Goal: Task Accomplishment & Management: Use online tool/utility

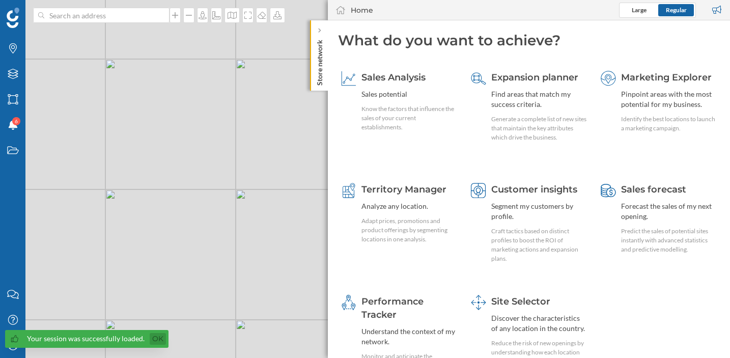
click at [156, 340] on link "Ok" at bounding box center [158, 339] width 16 height 12
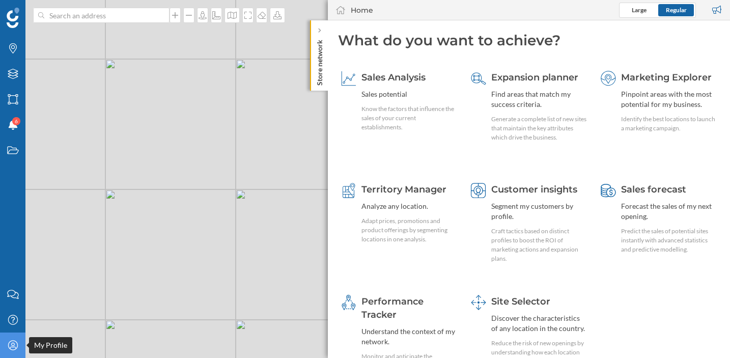
click at [16, 346] on icon "My Profile" at bounding box center [13, 345] width 13 height 10
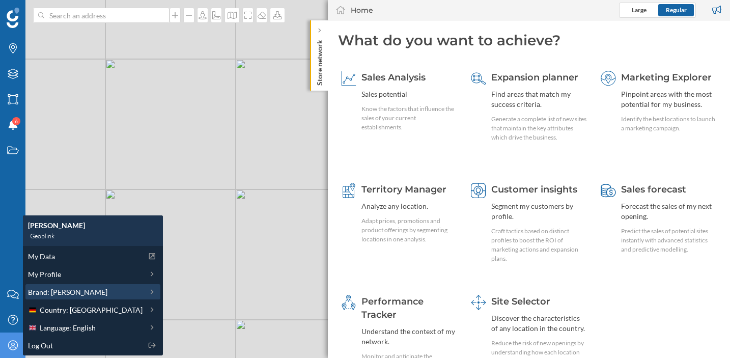
click at [75, 290] on span "Brand: [PERSON_NAME]" at bounding box center [67, 291] width 79 height 11
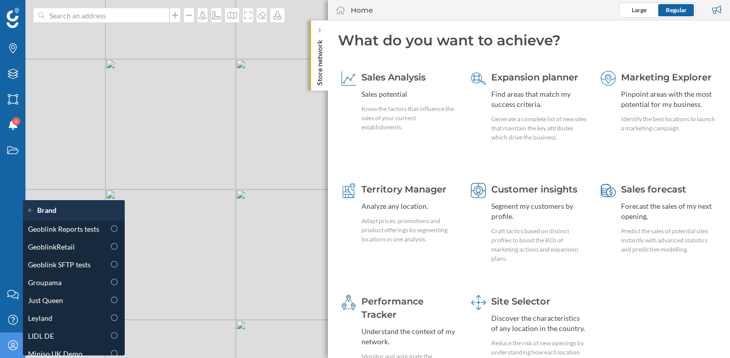
scroll to position [341, 0]
click at [83, 249] on div "GeoblinkRetail" at bounding box center [66, 245] width 77 height 11
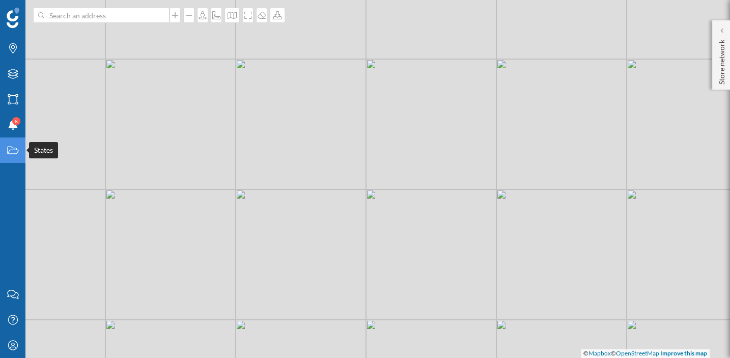
click at [12, 146] on icon "States" at bounding box center [13, 150] width 13 height 10
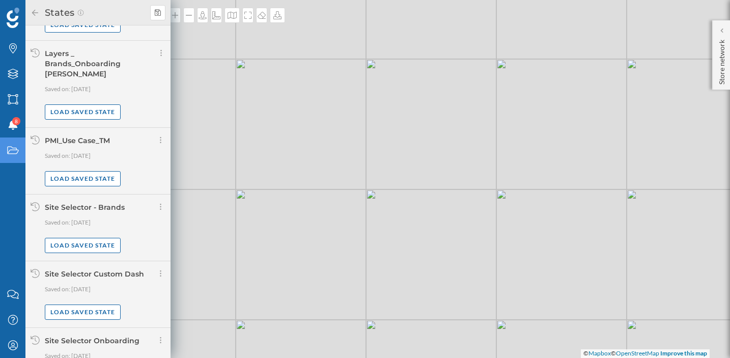
scroll to position [724, 0]
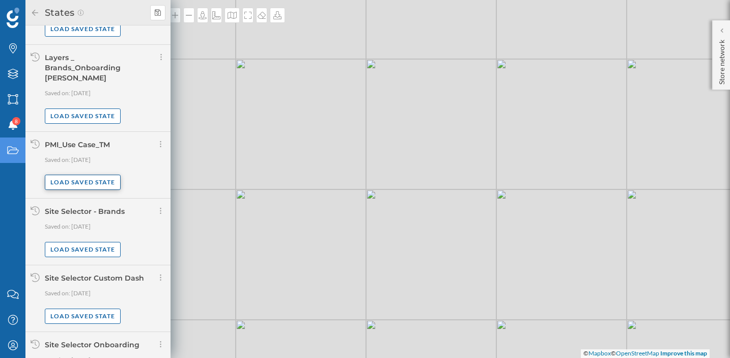
click at [69, 175] on div "Load saved state" at bounding box center [83, 182] width 76 height 15
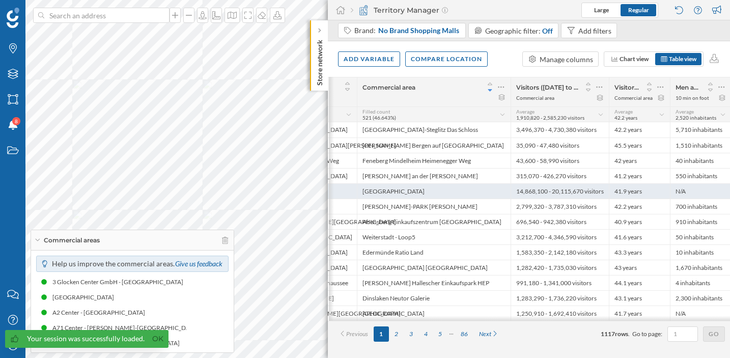
scroll to position [0, 72]
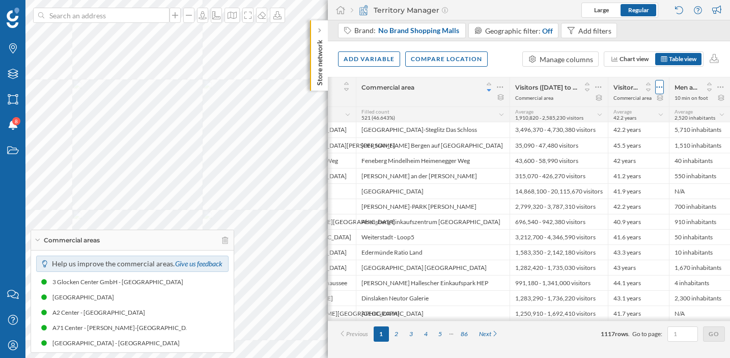
click at [662, 86] on div at bounding box center [659, 87] width 9 height 14
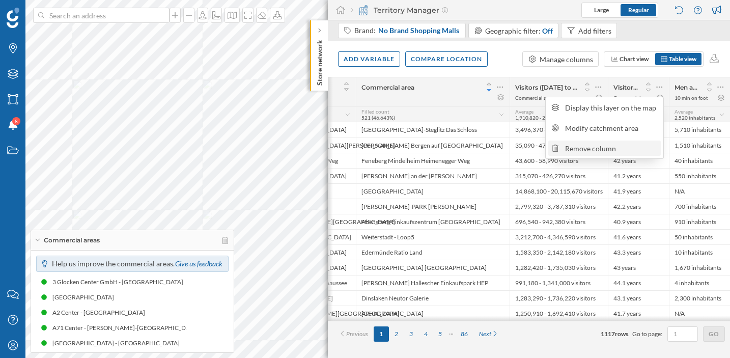
click at [614, 146] on div "Remove column" at bounding box center [611, 148] width 93 height 11
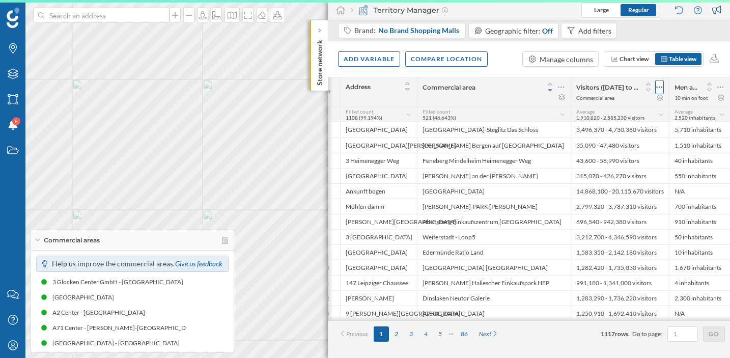
scroll to position [0, 11]
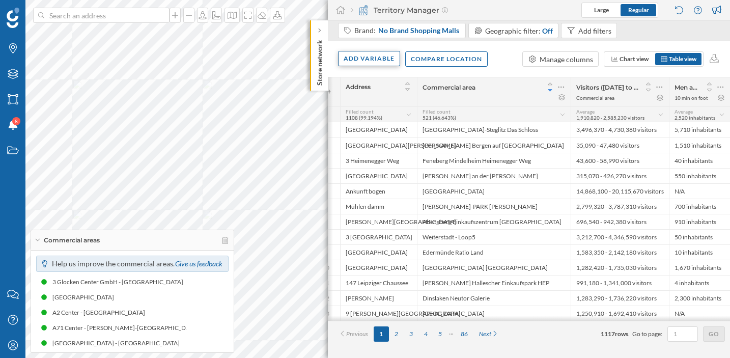
click at [390, 61] on div "Add variable" at bounding box center [369, 58] width 62 height 15
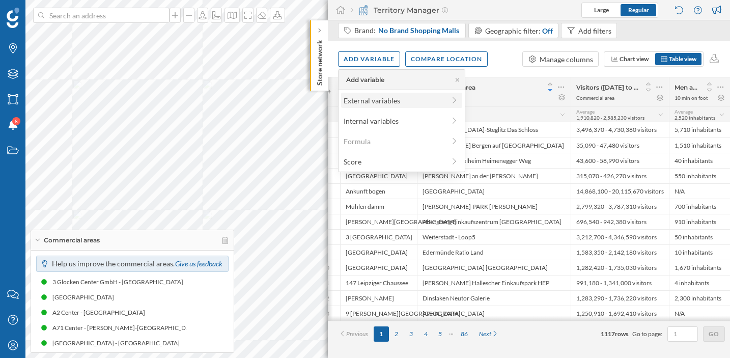
click at [374, 96] on div "External variables" at bounding box center [393, 100] width 101 height 11
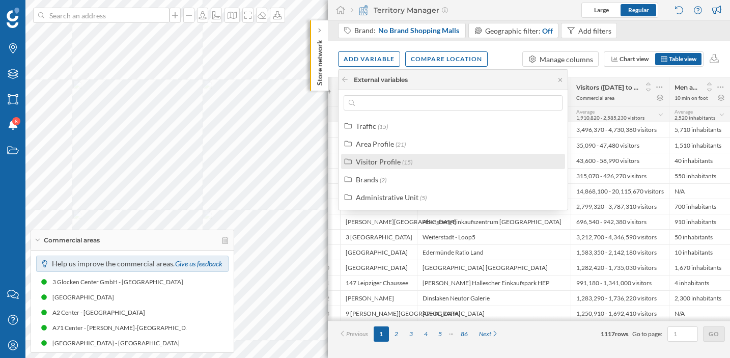
click at [370, 160] on div "Visitor Profile" at bounding box center [378, 161] width 45 height 9
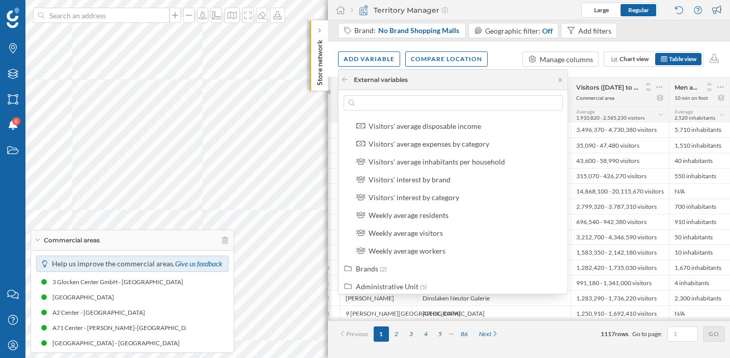
scroll to position [183, 0]
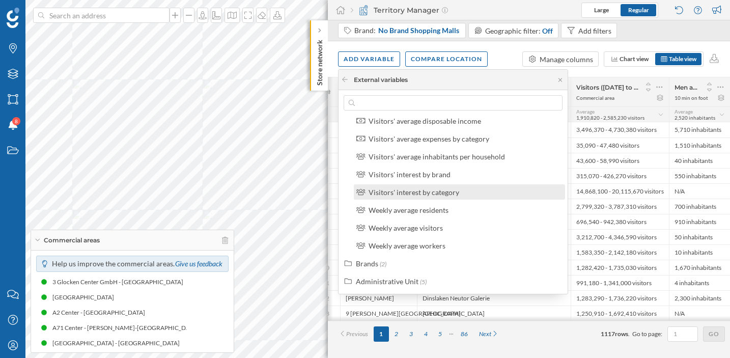
click at [441, 190] on div "Visitors' interest by category" at bounding box center [413, 192] width 91 height 9
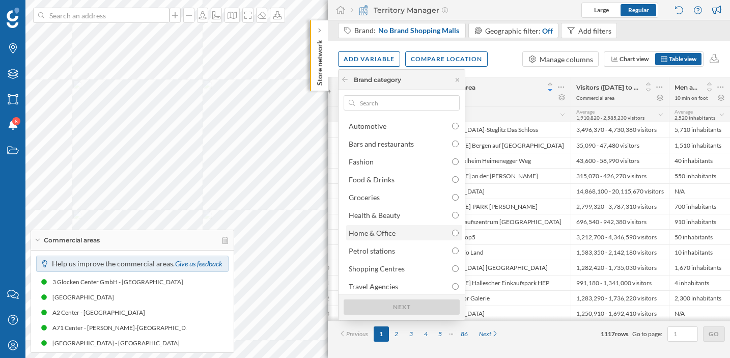
scroll to position [3, 0]
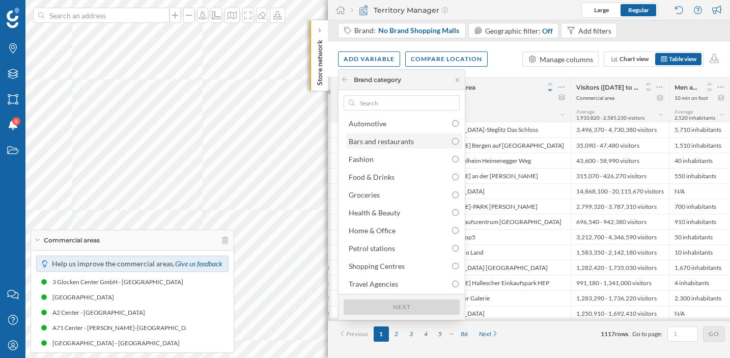
click at [423, 142] on div "Bars and restaurants" at bounding box center [404, 141] width 110 height 11
radio input "true"
click at [423, 142] on div "Bars and restaurants" at bounding box center [404, 141] width 110 height 11
click at [343, 79] on icon at bounding box center [345, 79] width 6 height 5
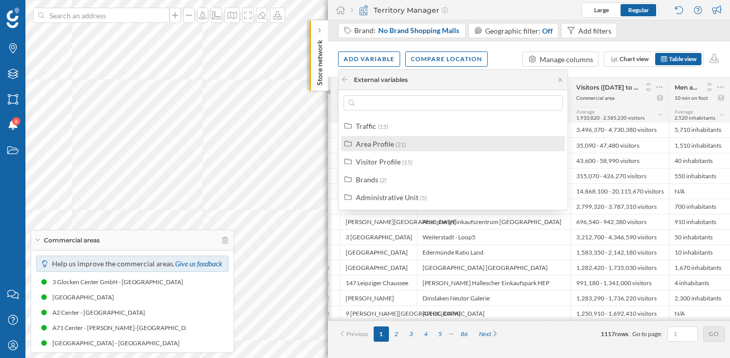
click at [406, 143] on div "Area Profile (21)" at bounding box center [457, 143] width 203 height 11
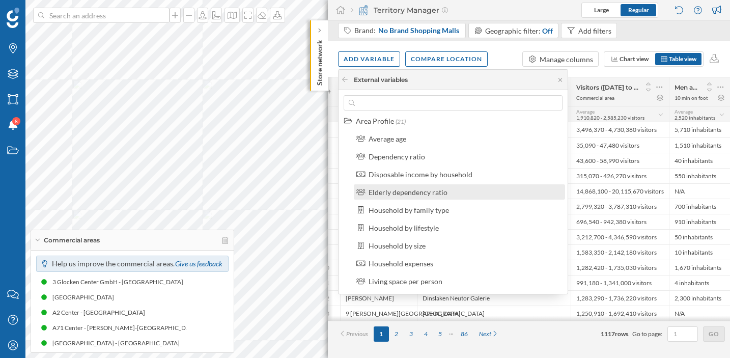
scroll to position [0, 0]
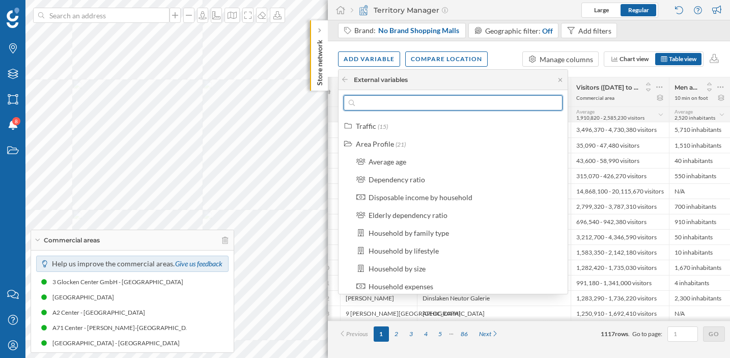
click at [434, 100] on input "text" at bounding box center [453, 102] width 196 height 15
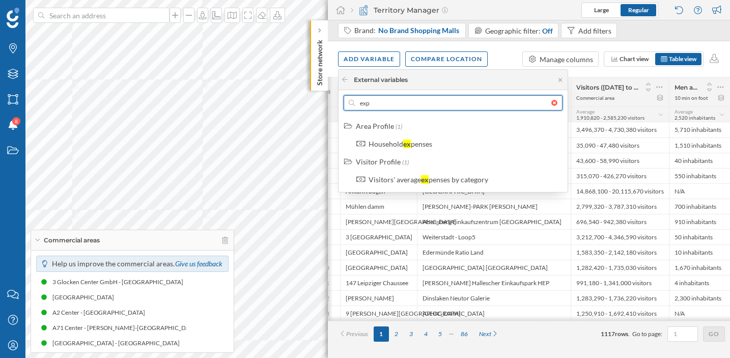
type input "expa"
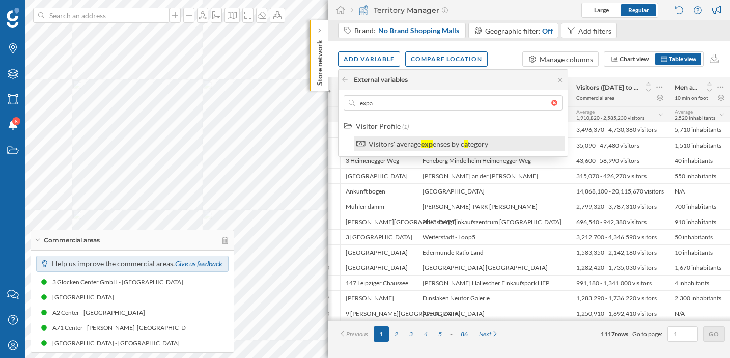
click at [449, 145] on div "enses by c" at bounding box center [448, 143] width 32 height 9
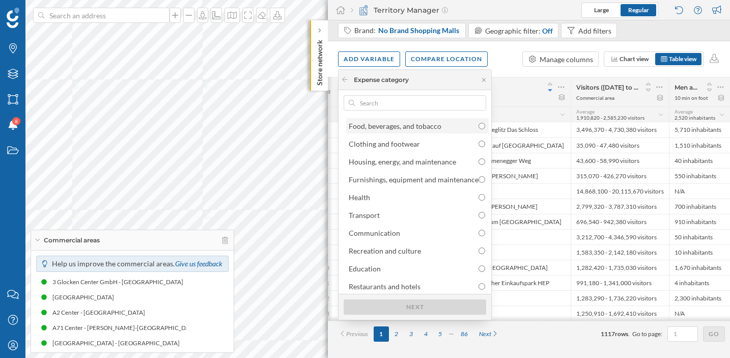
click at [467, 125] on div "Food, beverages, and tobacco" at bounding box center [417, 126] width 136 height 11
radio input "true"
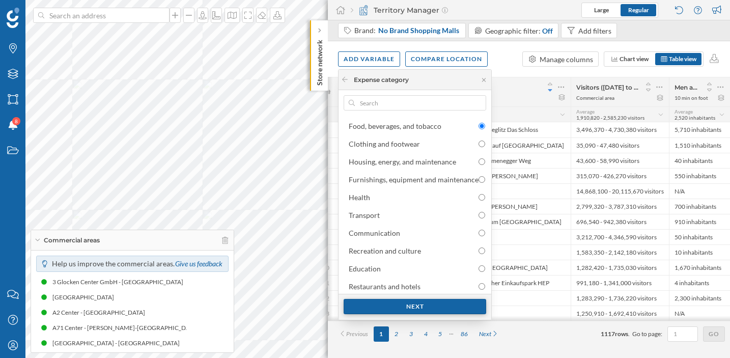
click at [416, 303] on div "Next" at bounding box center [414, 306] width 142 height 15
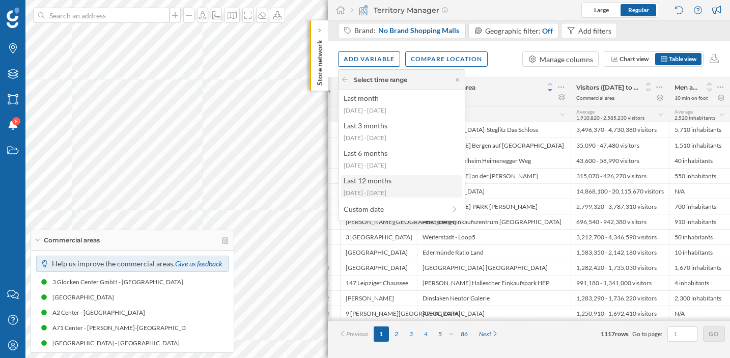
click at [416, 181] on div "Last 12 months" at bounding box center [400, 180] width 115 height 11
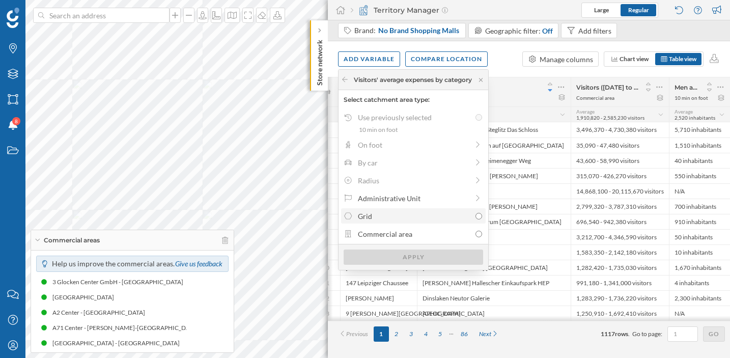
click at [396, 215] on div "Grid" at bounding box center [414, 216] width 112 height 11
click at [475, 215] on input "Grid" at bounding box center [478, 216] width 7 height 7
radio input "true"
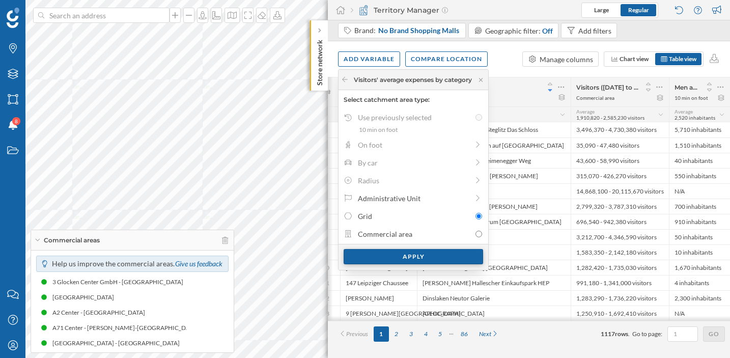
click at [387, 253] on div "Apply" at bounding box center [412, 256] width 139 height 15
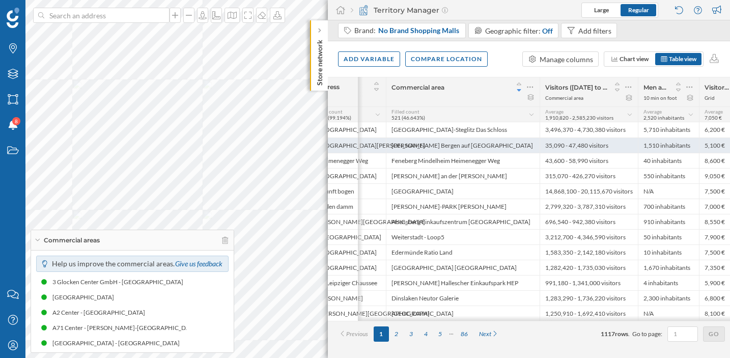
scroll to position [0, 72]
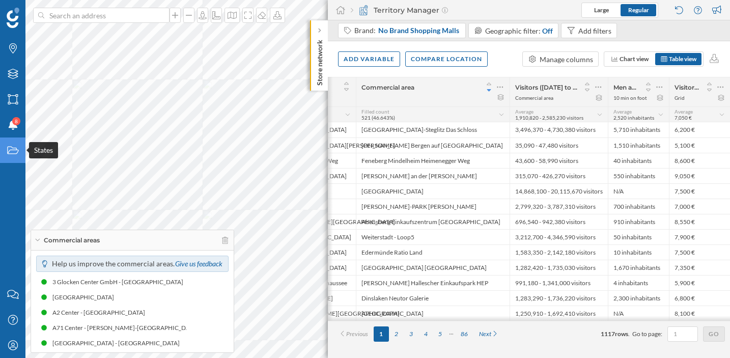
click at [17, 153] on icon at bounding box center [12, 151] width 11 height 8
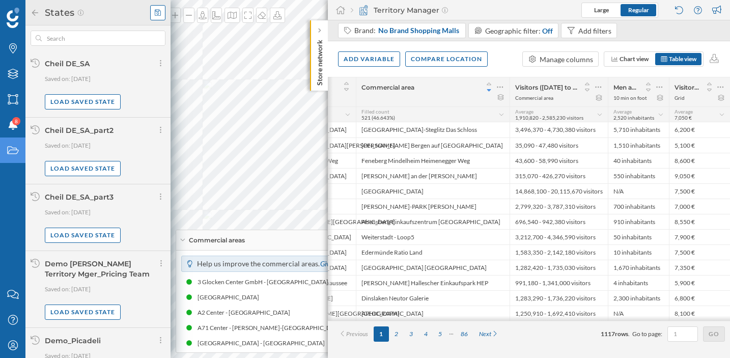
click at [155, 12] on icon at bounding box center [158, 12] width 6 height 7
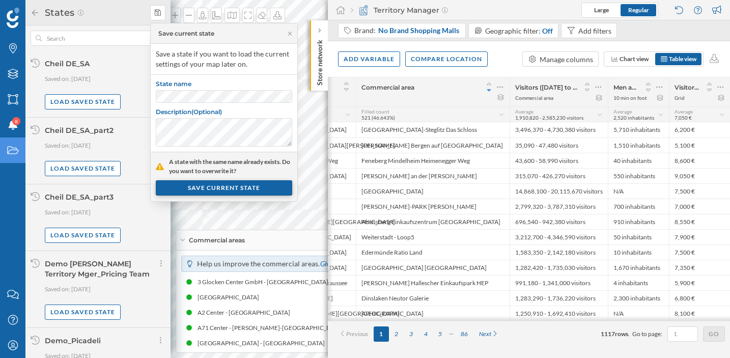
click at [203, 184] on div "SAVE CURRENT STATE" at bounding box center [224, 187] width 136 height 15
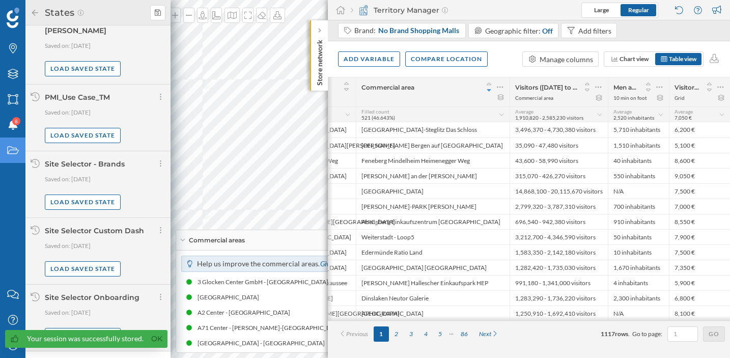
scroll to position [774, 0]
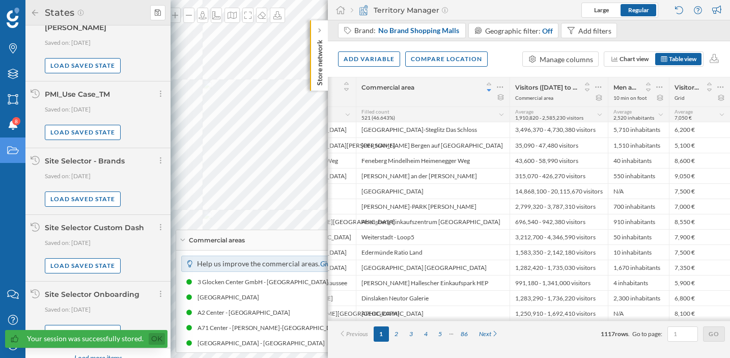
click at [150, 341] on link "Ok" at bounding box center [157, 339] width 16 height 12
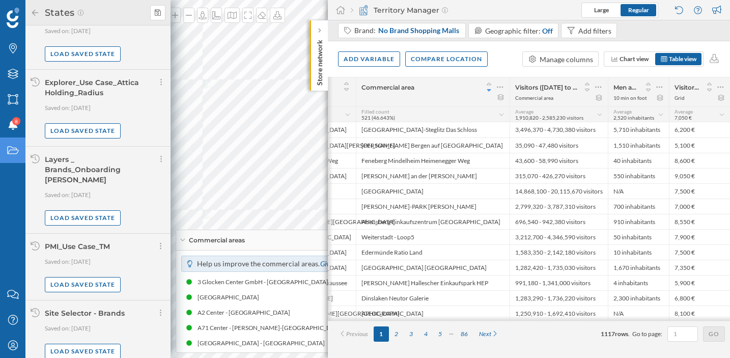
scroll to position [620, 0]
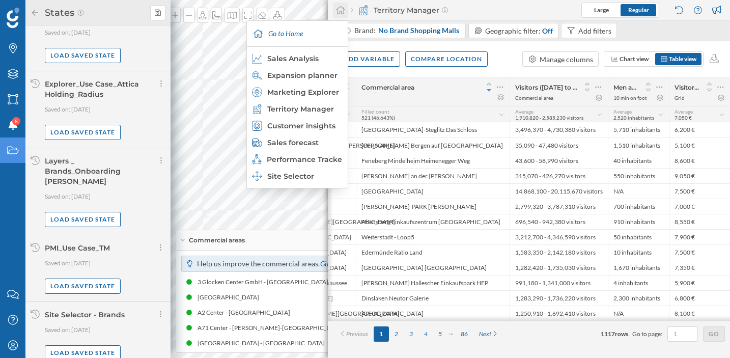
click at [338, 14] on icon at bounding box center [340, 10] width 9 height 8
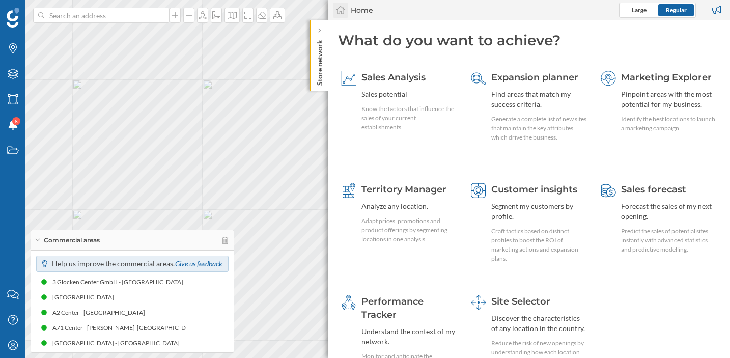
click at [338, 14] on icon at bounding box center [340, 10] width 9 height 8
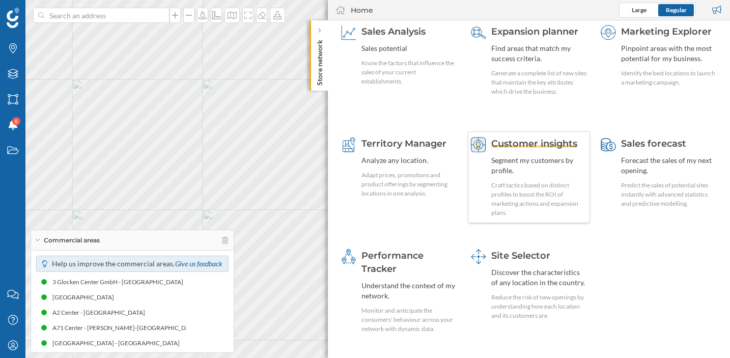
scroll to position [0, 0]
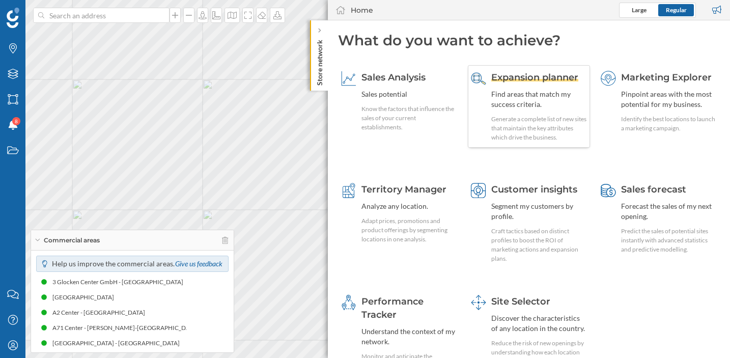
click at [547, 80] on span "Expansion planner" at bounding box center [534, 77] width 87 height 11
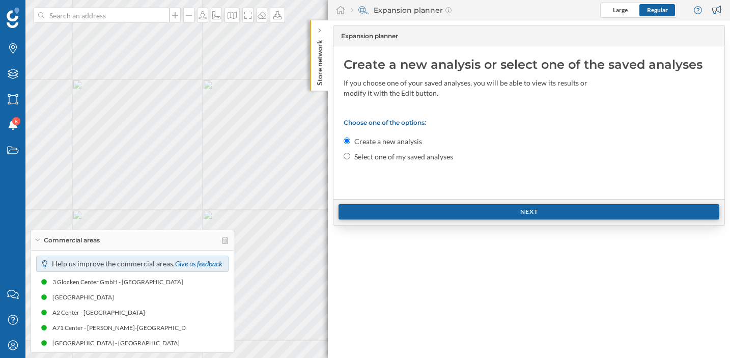
click at [443, 210] on div "Next" at bounding box center [528, 211] width 381 height 15
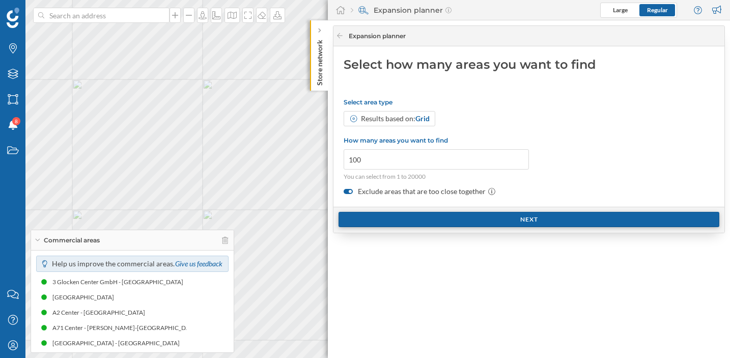
click at [443, 210] on div "Next" at bounding box center [528, 220] width 391 height 26
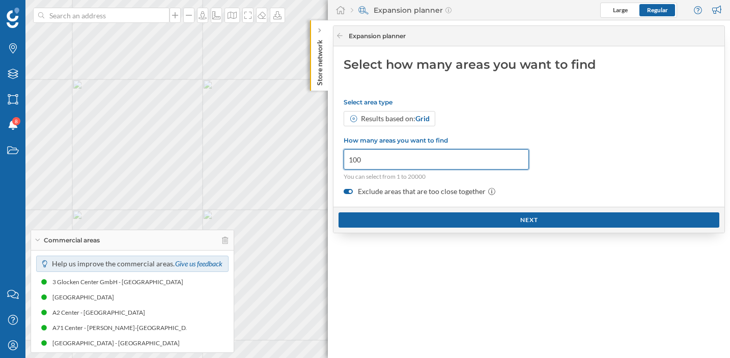
click at [417, 155] on input "100" at bounding box center [435, 159] width 185 height 20
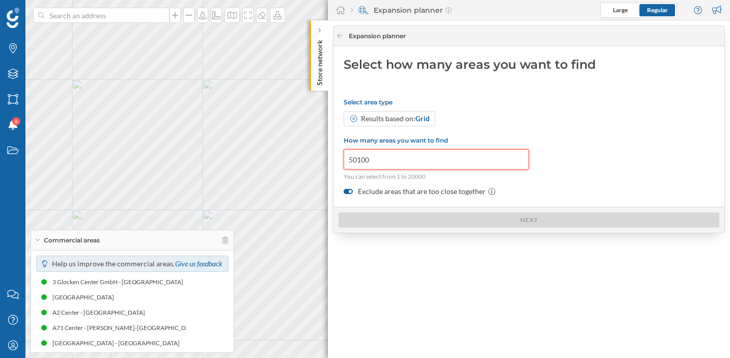
click at [434, 161] on input "50100" at bounding box center [435, 159] width 185 height 20
type input "50"
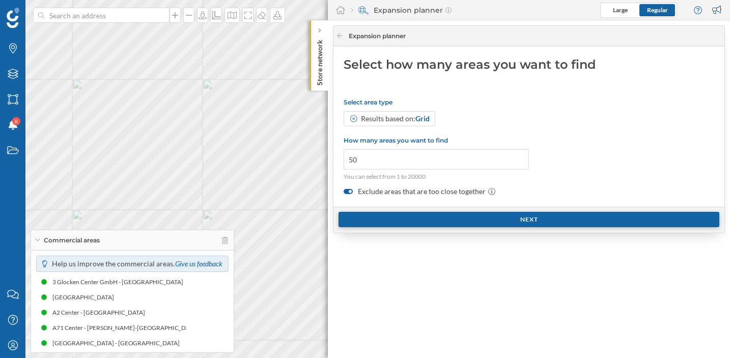
click at [486, 216] on div "Next" at bounding box center [528, 219] width 381 height 15
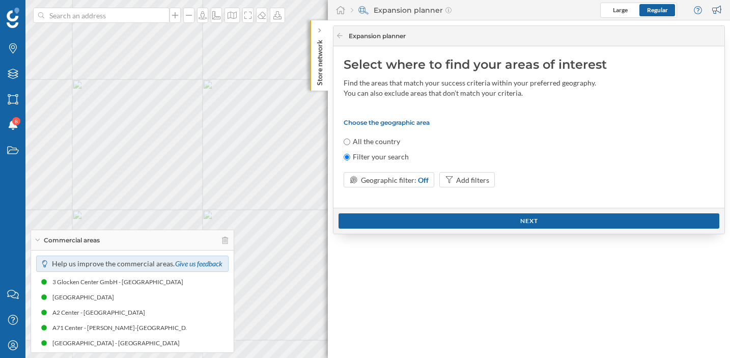
click at [346, 139] on input "All the country" at bounding box center [346, 141] width 7 height 7
radio input "true"
radio input "false"
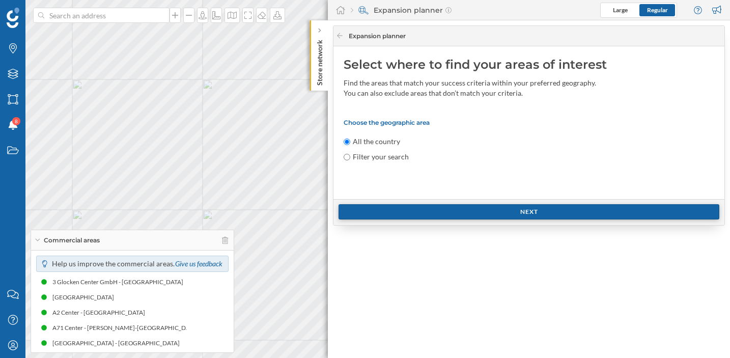
click at [395, 214] on div "Next" at bounding box center [528, 211] width 381 height 15
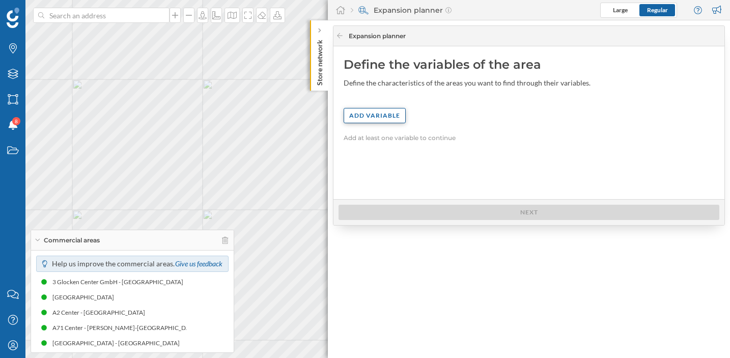
click at [379, 118] on div "Add variable" at bounding box center [374, 115] width 62 height 15
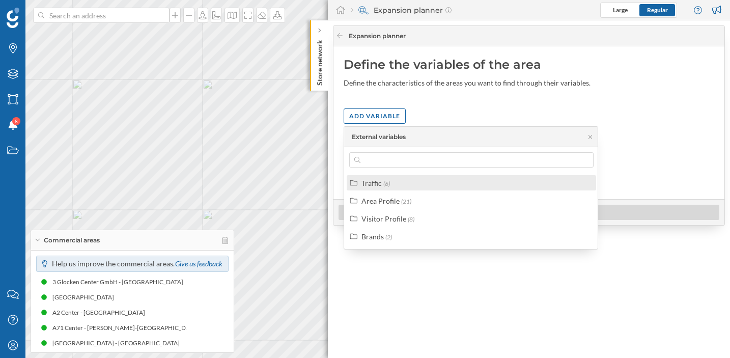
click at [377, 180] on div "Traffic" at bounding box center [371, 183] width 20 height 9
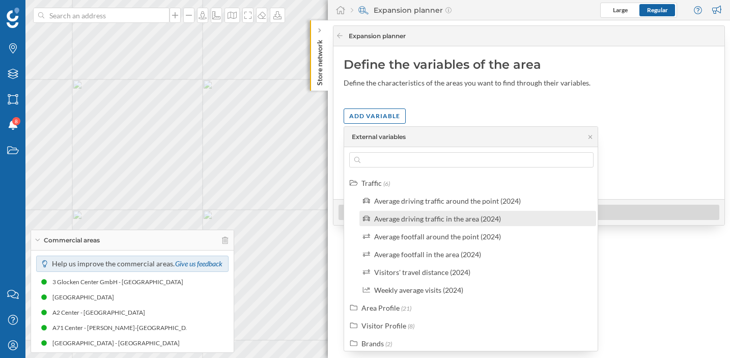
scroll to position [5, 0]
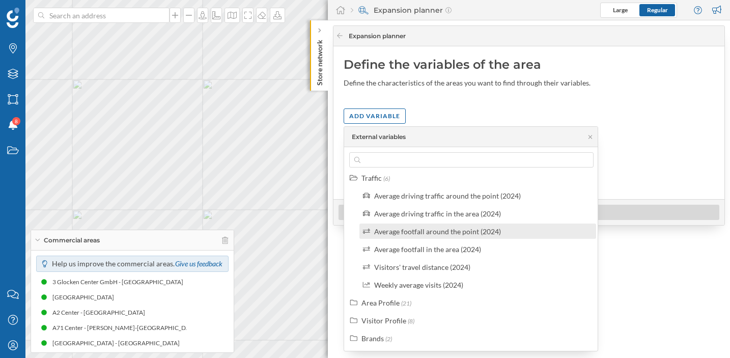
click at [414, 232] on div "Average footfall around the point (2024)" at bounding box center [437, 231] width 127 height 9
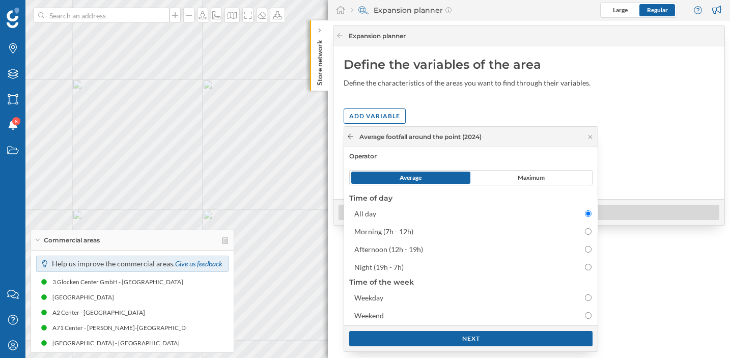
click at [351, 135] on icon at bounding box center [350, 136] width 8 height 6
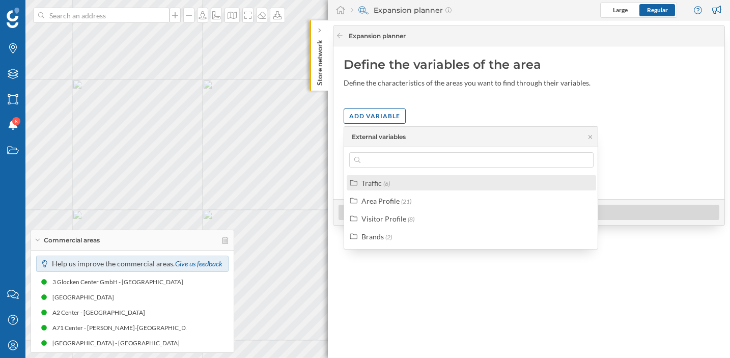
click at [374, 187] on div "Traffic" at bounding box center [371, 183] width 20 height 9
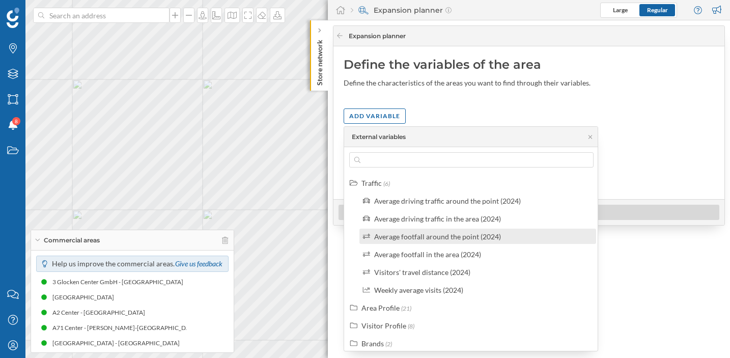
click at [411, 235] on div "Average footfall around the point (2024)" at bounding box center [437, 236] width 127 height 9
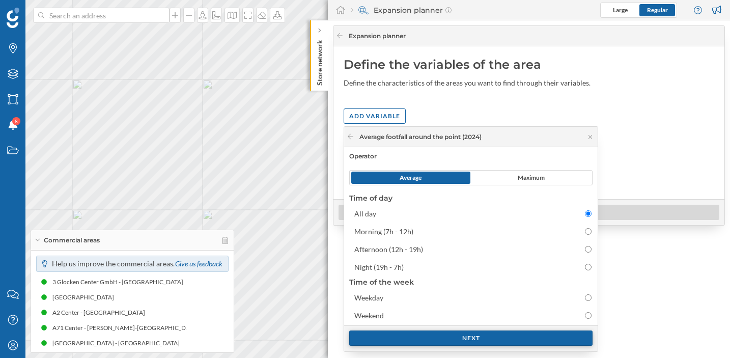
click at [425, 338] on div "Next" at bounding box center [470, 337] width 243 height 15
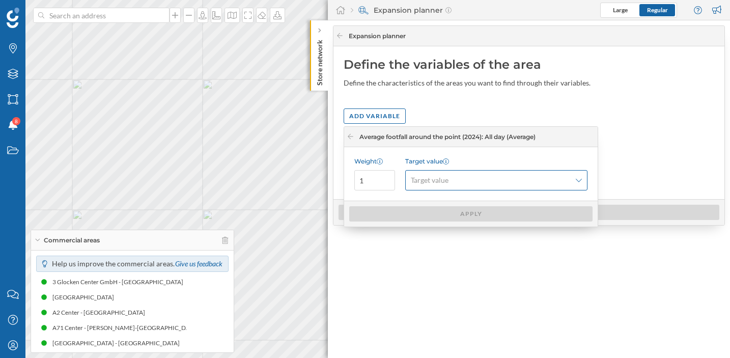
click at [452, 179] on span "Target value" at bounding box center [491, 180] width 160 height 10
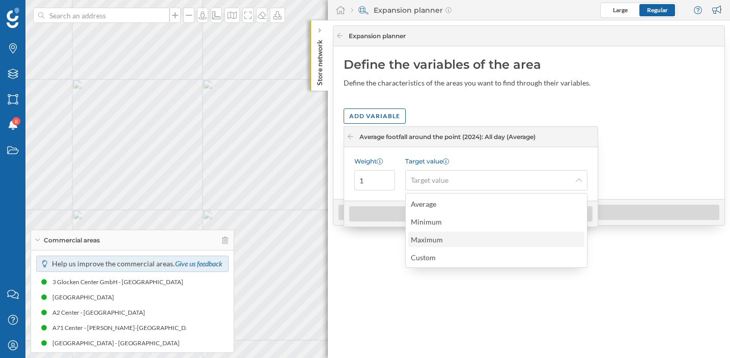
click at [434, 236] on div "Maximum" at bounding box center [427, 239] width 32 height 9
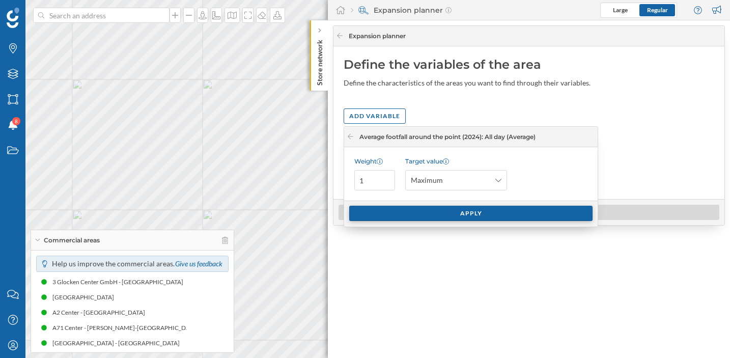
click at [439, 212] on div "Apply" at bounding box center [470, 213] width 243 height 15
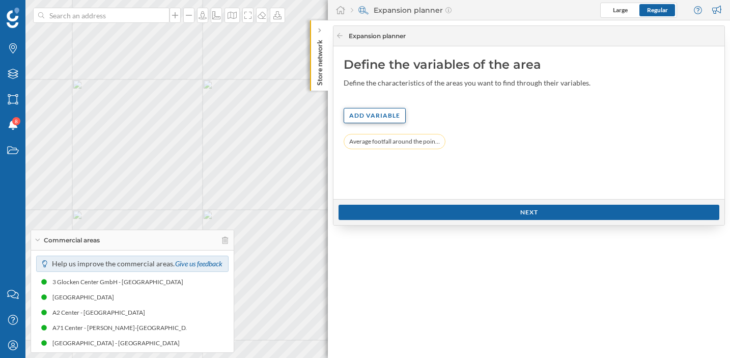
click at [381, 115] on div "Add variable" at bounding box center [374, 115] width 62 height 15
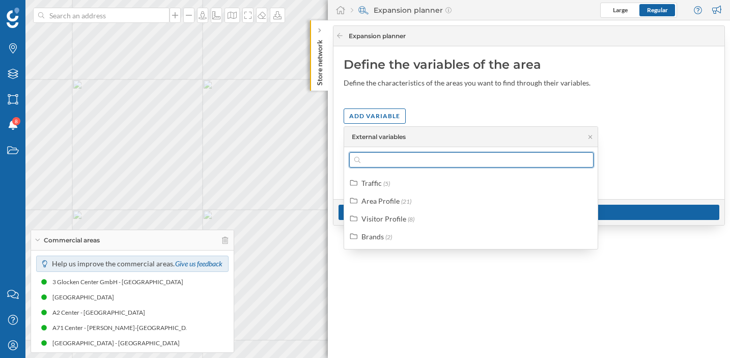
click at [406, 164] on input "text" at bounding box center [471, 159] width 222 height 15
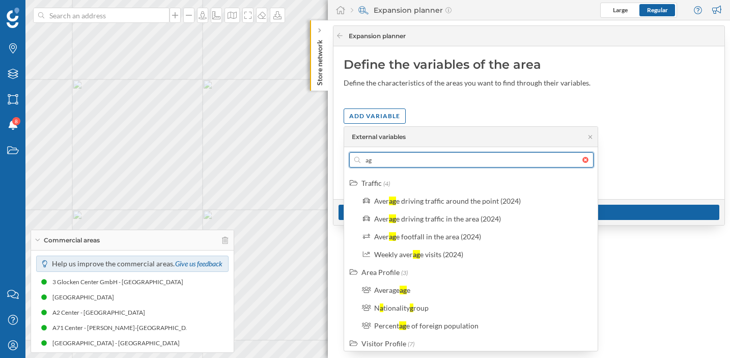
type input "a"
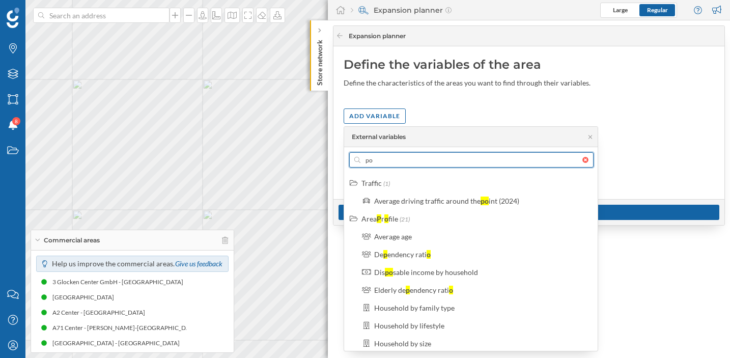
type input "pop"
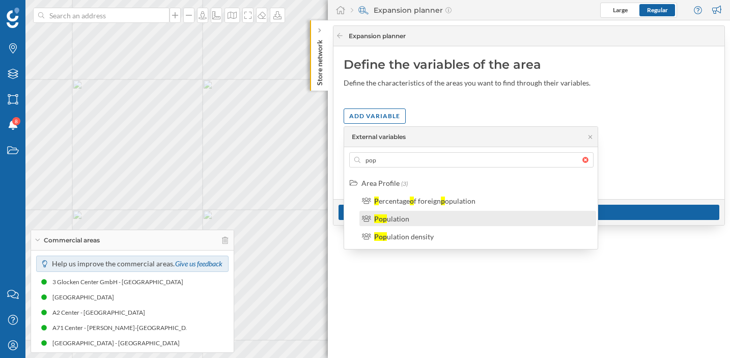
click at [396, 217] on div "ulation" at bounding box center [398, 218] width 22 height 9
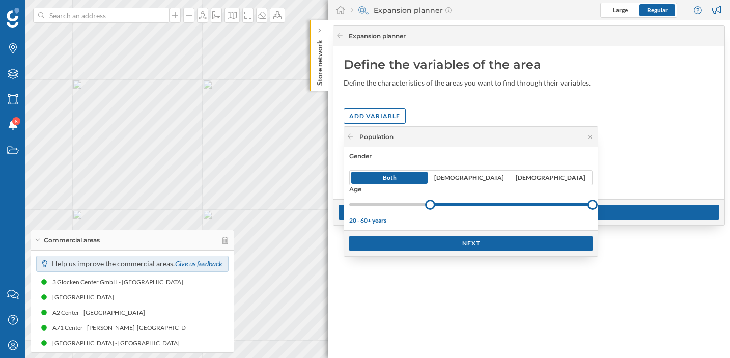
drag, startPoint x: 348, startPoint y: 202, endPoint x: 430, endPoint y: 204, distance: 81.9
click at [430, 204] on div at bounding box center [430, 204] width 10 height 10
click at [402, 240] on div "Next" at bounding box center [470, 242] width 243 height 15
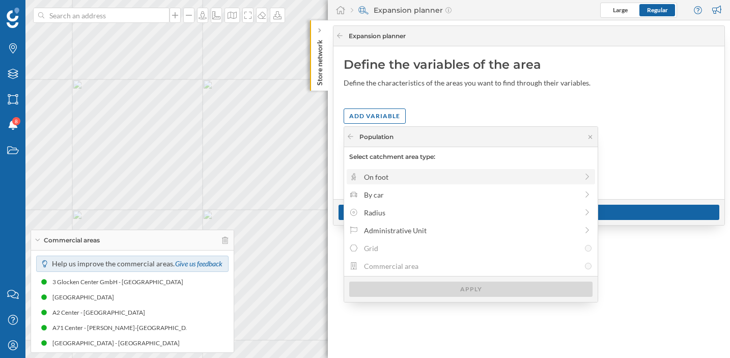
click at [393, 177] on div "On foot" at bounding box center [471, 176] width 214 height 11
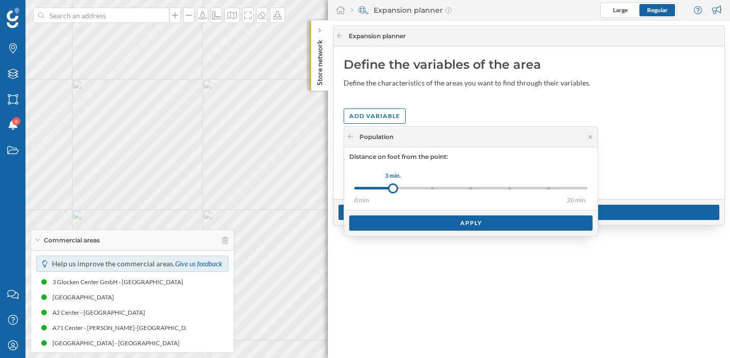
click at [430, 185] on div "0 min. 3 min. 5 min. 8 min. 10 min. 15 min. 20 min. 3 min." at bounding box center [470, 188] width 233 height 13
click at [470, 187] on div at bounding box center [471, 188] width 3 height 3
click at [510, 187] on div "0 min. 3 min. 5 min. 8 min. 10 min. 15 min. 20 min." at bounding box center [470, 188] width 233 height 3
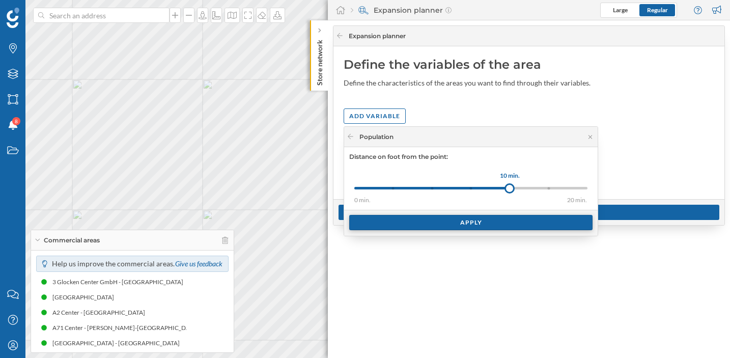
click at [425, 227] on div "Apply" at bounding box center [470, 222] width 243 height 15
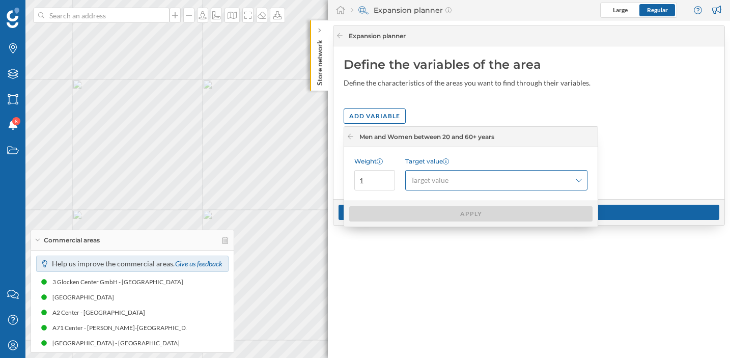
click at [440, 177] on span "Target value" at bounding box center [430, 180] width 38 height 10
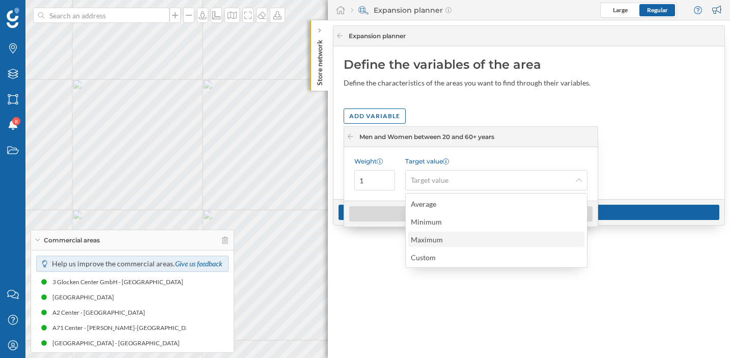
click at [437, 236] on div "Maximum" at bounding box center [427, 239] width 32 height 9
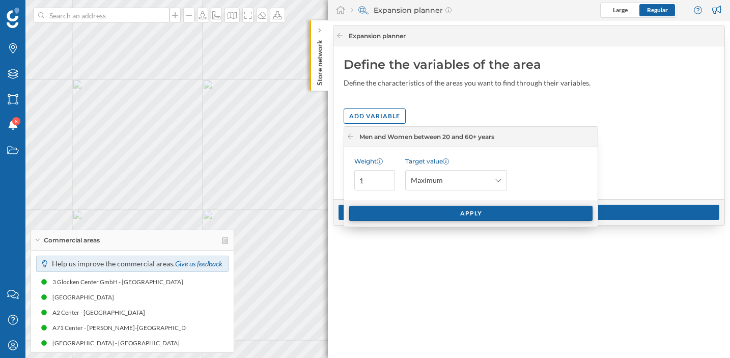
click at [446, 215] on div "Apply" at bounding box center [470, 213] width 243 height 15
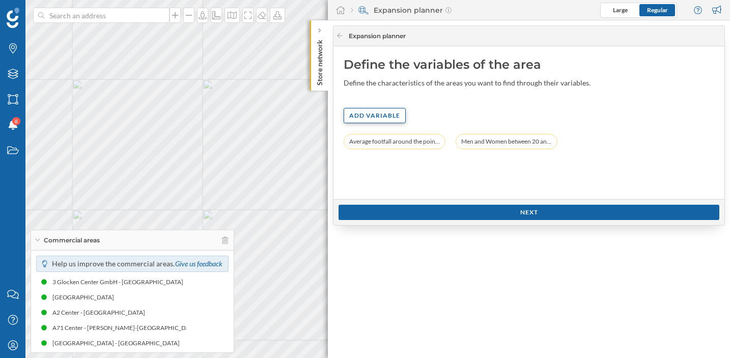
click at [382, 123] on div "Add variable" at bounding box center [374, 115] width 61 height 15
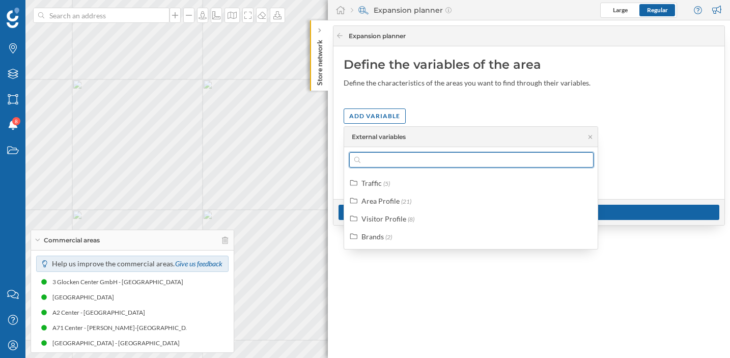
click at [391, 167] on input "text" at bounding box center [471, 159] width 222 height 15
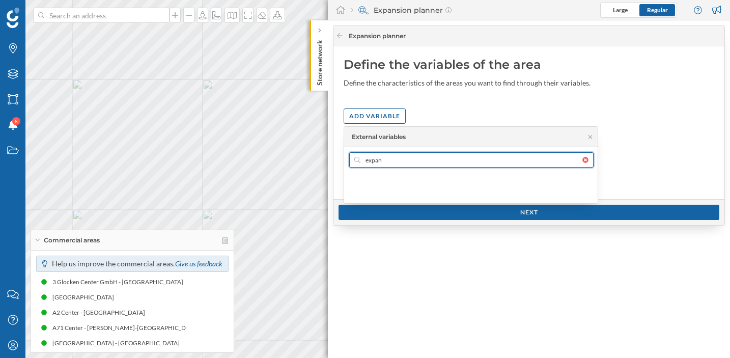
type input "expa"
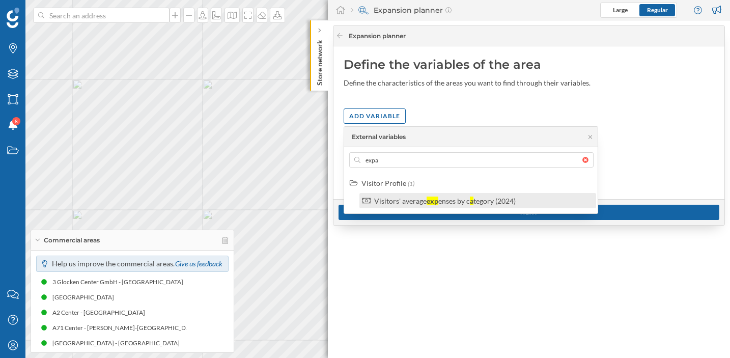
click at [395, 198] on div "Visitors' average" at bounding box center [400, 200] width 52 height 9
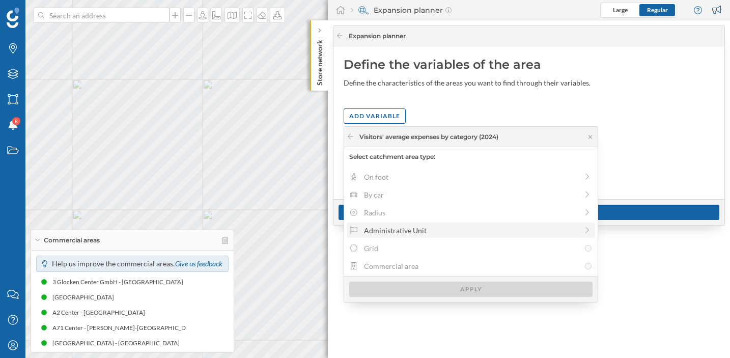
click at [388, 228] on div "Administrative Unit" at bounding box center [471, 230] width 214 height 11
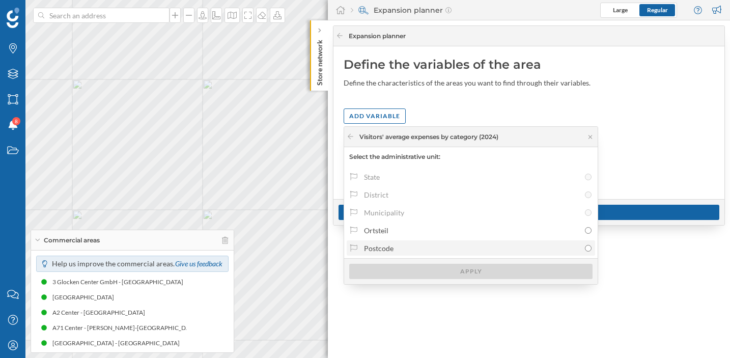
click at [404, 243] on div "Postcode" at bounding box center [472, 248] width 216 height 11
click at [585, 245] on input "Postcode" at bounding box center [588, 248] width 7 height 7
radio input "true"
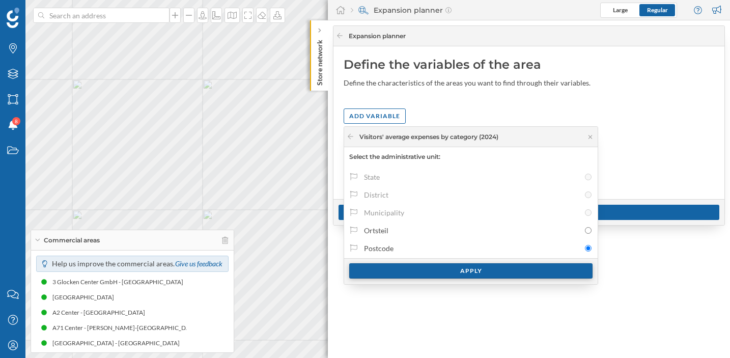
click at [397, 265] on div "Apply" at bounding box center [470, 270] width 243 height 15
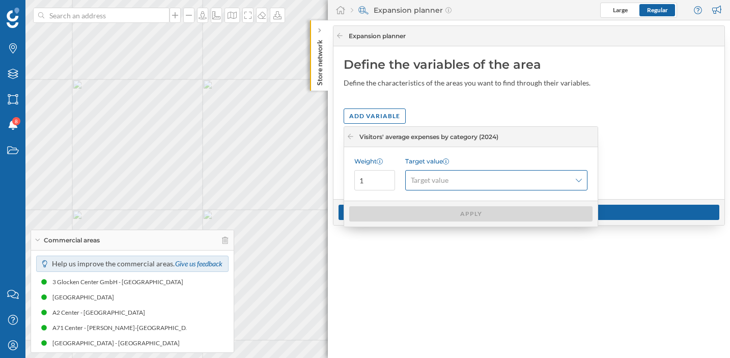
click at [437, 180] on span "Target value" at bounding box center [430, 180] width 38 height 10
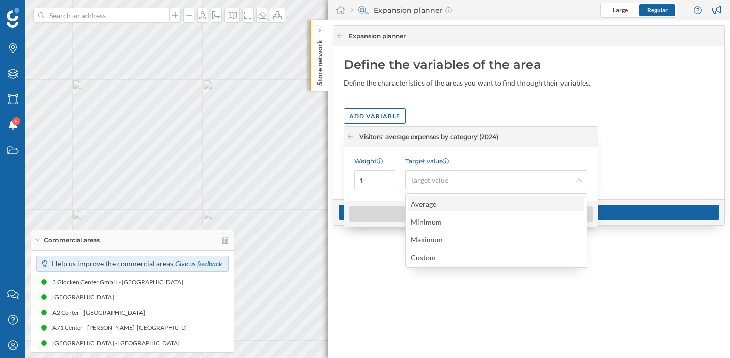
click at [435, 207] on div "Average" at bounding box center [423, 203] width 25 height 9
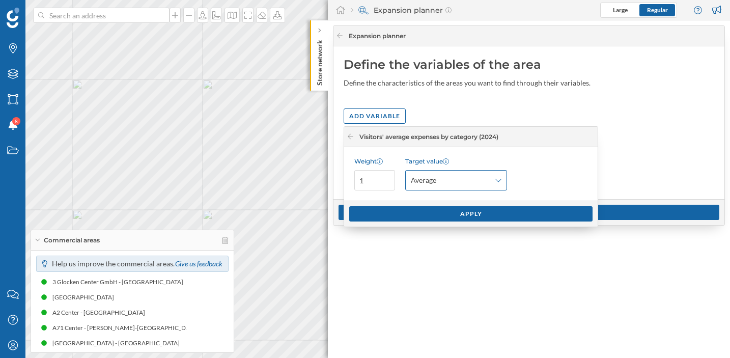
click at [433, 185] on div "Average" at bounding box center [456, 180] width 102 height 20
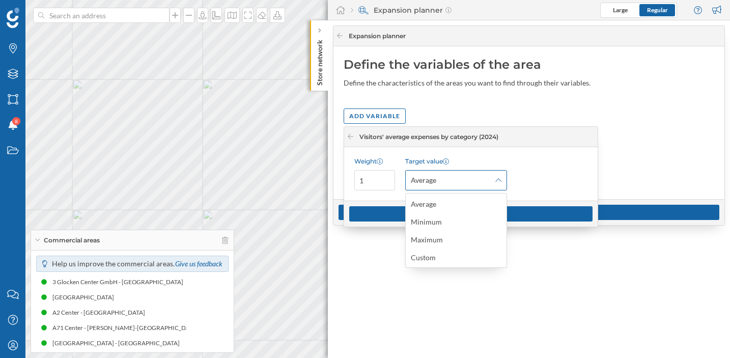
click at [433, 185] on div "Average" at bounding box center [456, 180] width 102 height 20
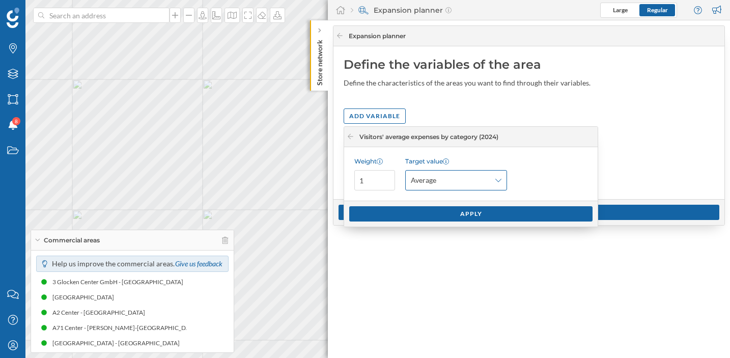
click at [429, 184] on span "Average" at bounding box center [423, 180] width 25 height 10
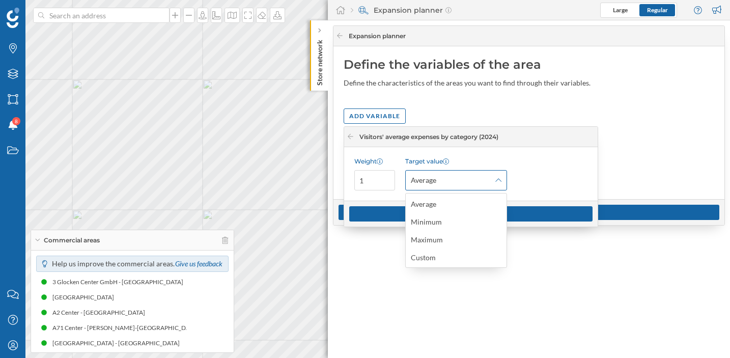
click at [429, 184] on span "Average" at bounding box center [423, 180] width 25 height 10
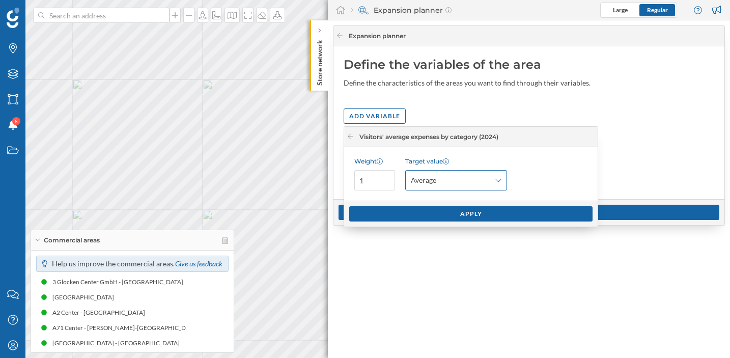
click at [419, 184] on span "Average" at bounding box center [423, 180] width 25 height 10
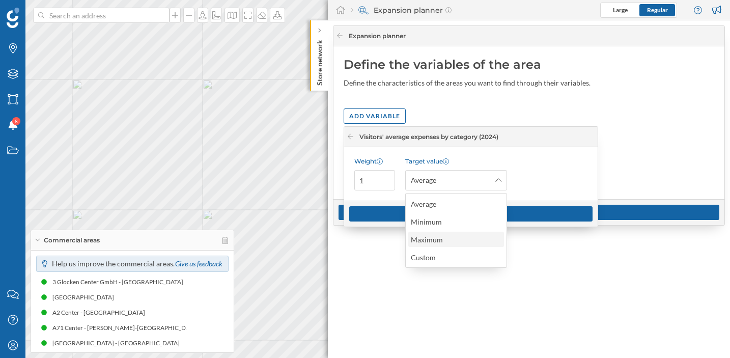
click at [415, 233] on div "Maximum" at bounding box center [456, 239] width 96 height 15
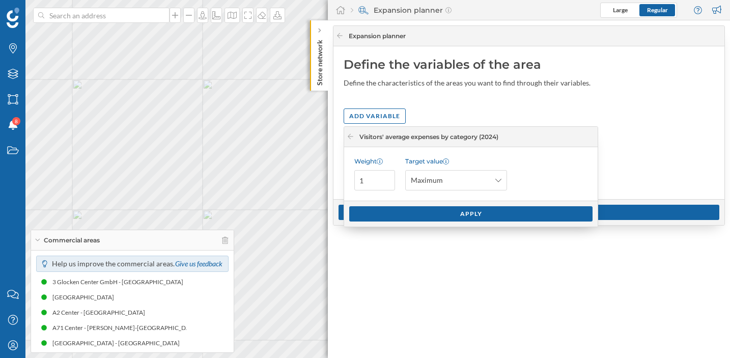
click at [428, 204] on div "Apply" at bounding box center [470, 213] width 253 height 26
click at [422, 213] on div "Apply" at bounding box center [470, 213] width 243 height 15
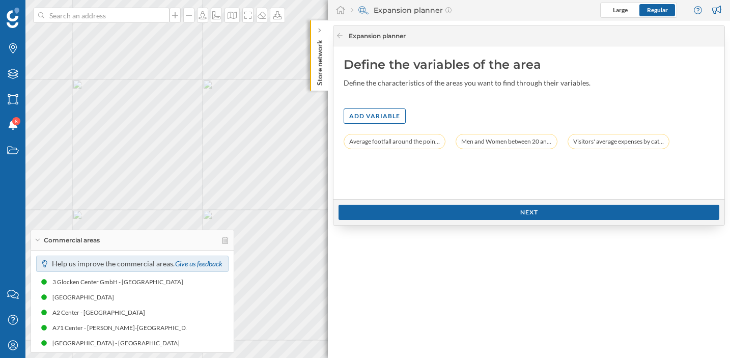
click at [422, 213] on div "Next" at bounding box center [528, 212] width 381 height 15
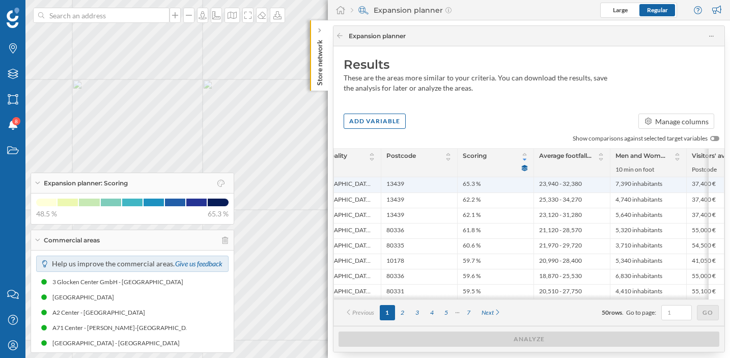
scroll to position [0, 191]
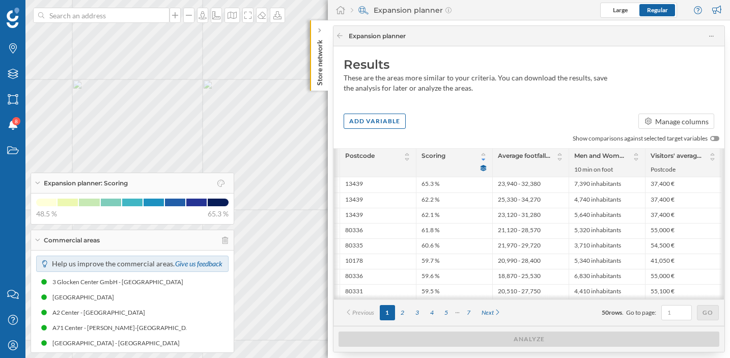
click at [703, 157] on div "Visitors' average expenses by category (2024)" at bounding box center [683, 156] width 66 height 11
click at [337, 38] on icon at bounding box center [340, 36] width 8 height 6
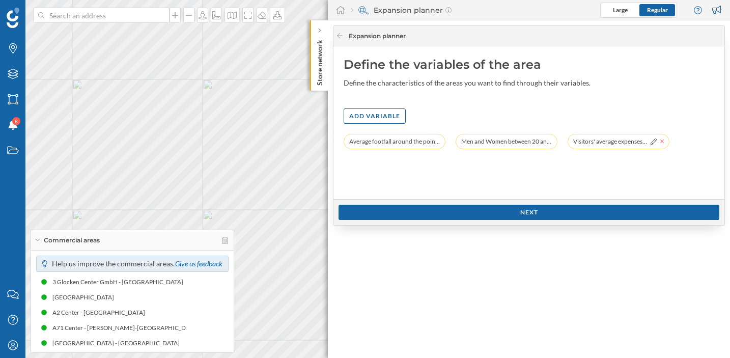
click at [660, 142] on icon at bounding box center [662, 141] width 4 height 6
click at [356, 116] on div "Add variable" at bounding box center [374, 115] width 62 height 15
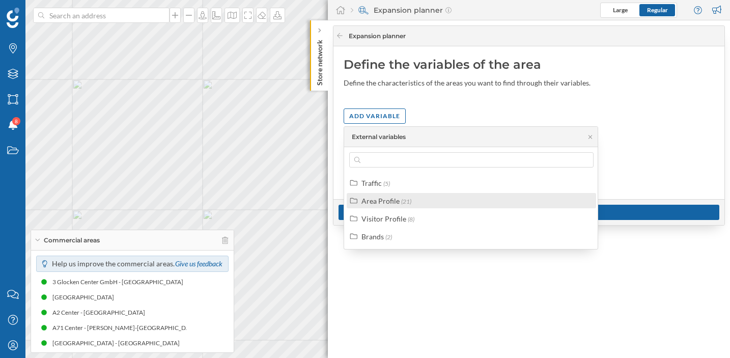
click at [398, 205] on label "Area Profile (21)" at bounding box center [386, 200] width 50 height 11
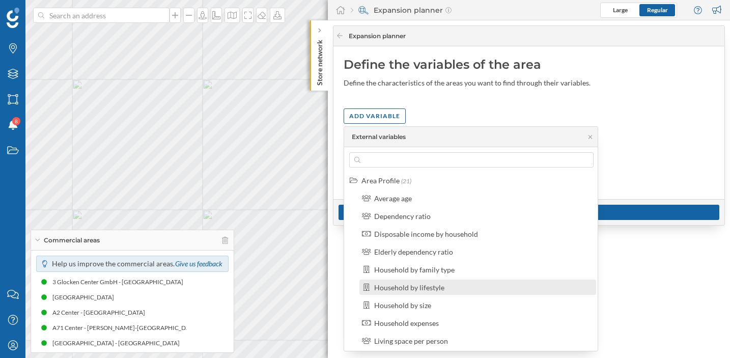
scroll to position [0, 0]
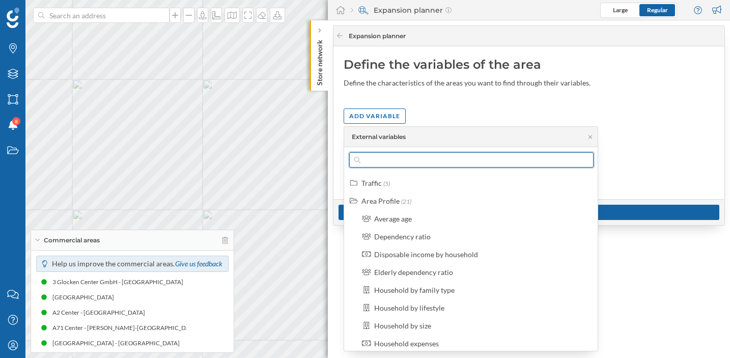
click at [383, 156] on input "text" at bounding box center [471, 159] width 222 height 15
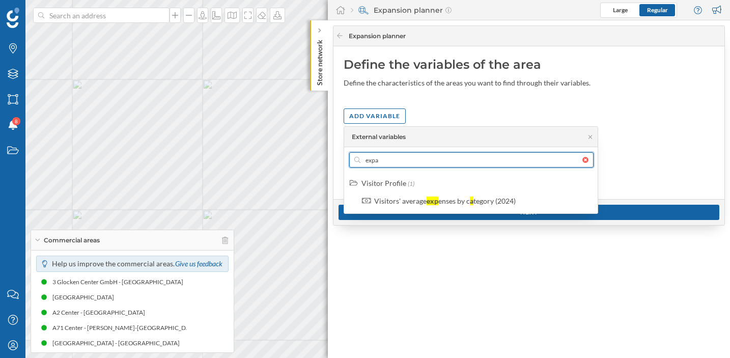
click at [398, 162] on input "expa" at bounding box center [471, 159] width 222 height 15
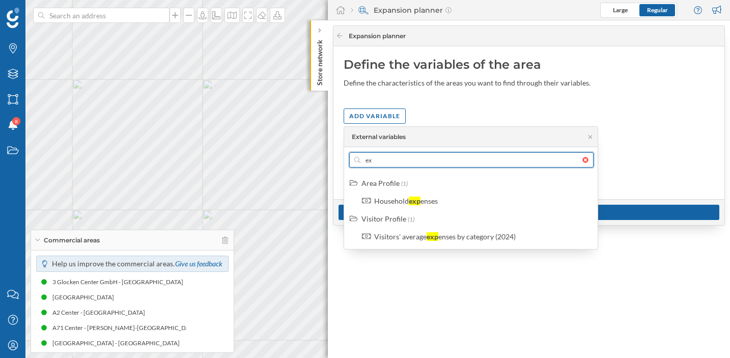
type input "e"
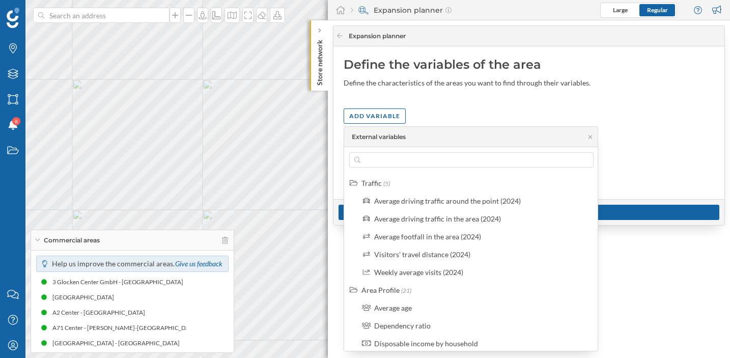
click at [471, 104] on div "Define the variables of the area Define the characteristics of the areas you wa…" at bounding box center [528, 122] width 391 height 153
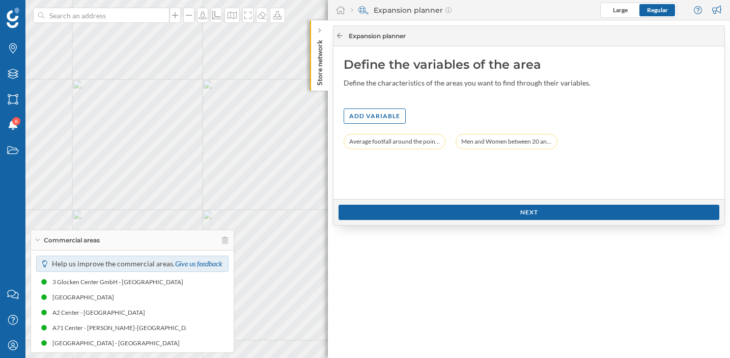
click at [342, 38] on icon at bounding box center [340, 36] width 8 height 6
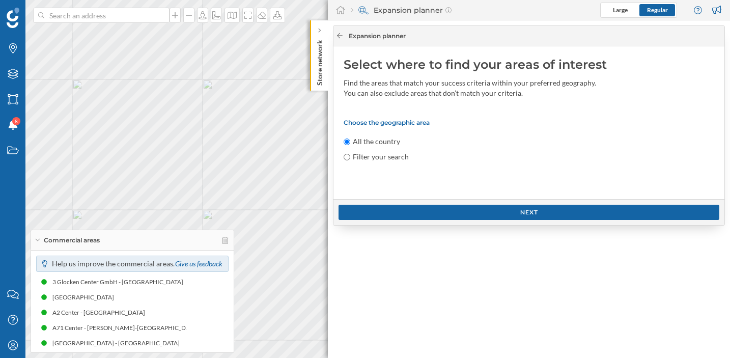
click at [341, 38] on icon at bounding box center [340, 36] width 8 height 6
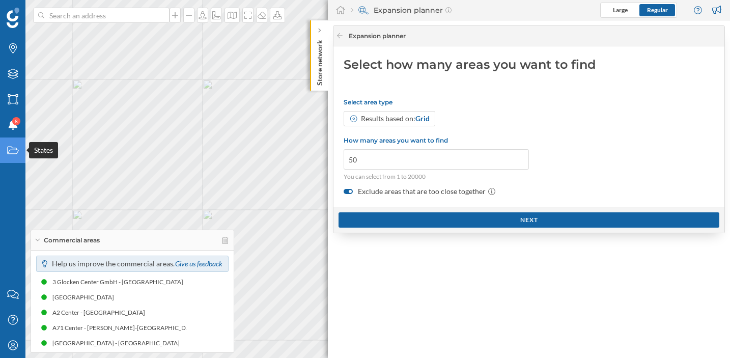
click at [16, 150] on icon "States" at bounding box center [13, 150] width 13 height 10
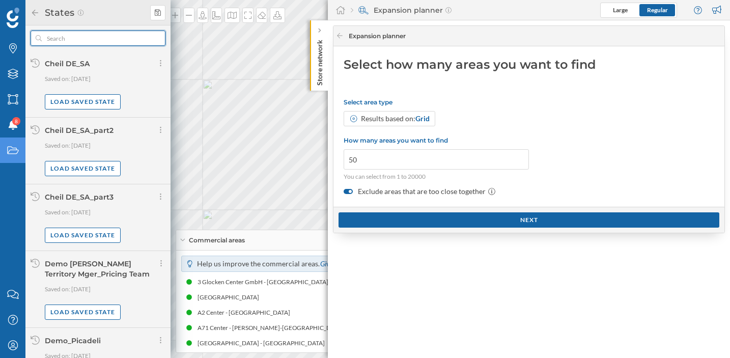
click at [121, 40] on input "text" at bounding box center [98, 38] width 112 height 15
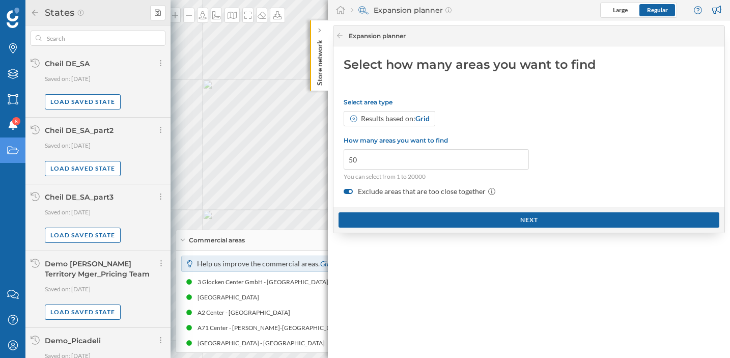
click at [419, 68] on div "Select how many areas you want to find" at bounding box center [528, 64] width 370 height 16
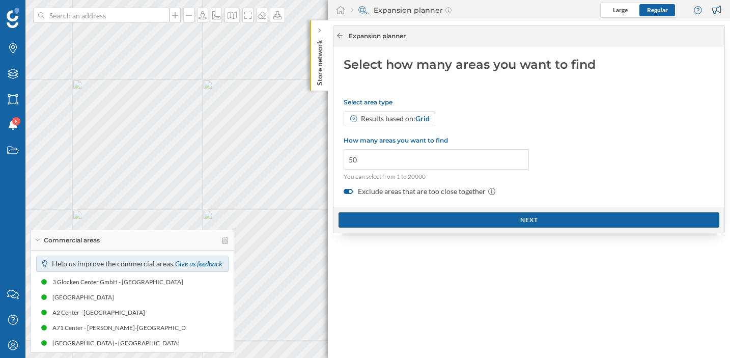
click at [339, 35] on icon at bounding box center [340, 36] width 8 height 6
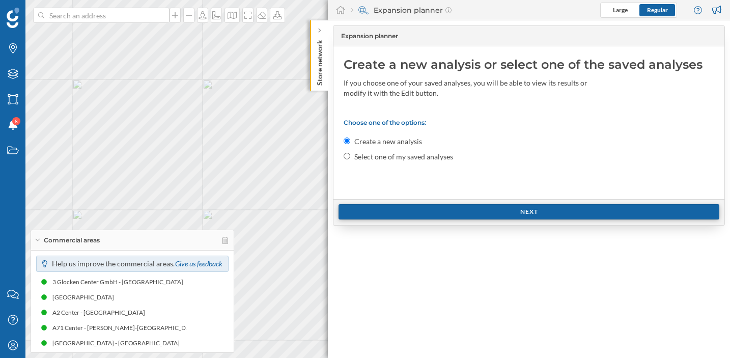
click at [400, 207] on div "Next" at bounding box center [528, 211] width 381 height 15
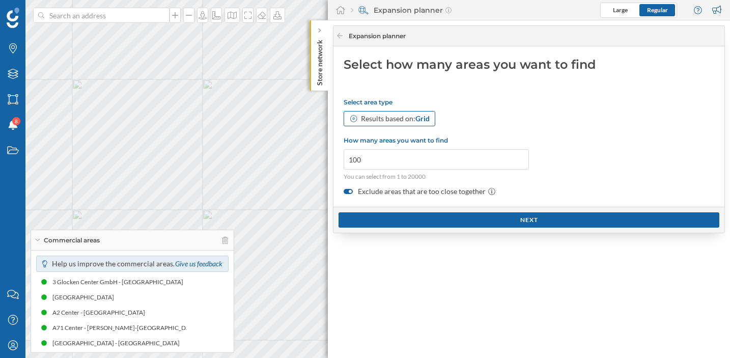
click at [401, 122] on div "Results based on: Grid" at bounding box center [395, 118] width 69 height 10
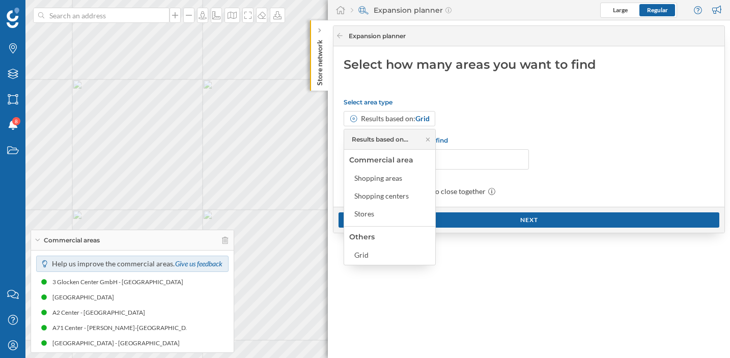
click at [479, 121] on div "Results based on: Grid" at bounding box center [528, 118] width 370 height 15
click at [535, 141] on div "Select area type Results based on: Grid How many areas you want to find 100 You…" at bounding box center [528, 147] width 370 height 98
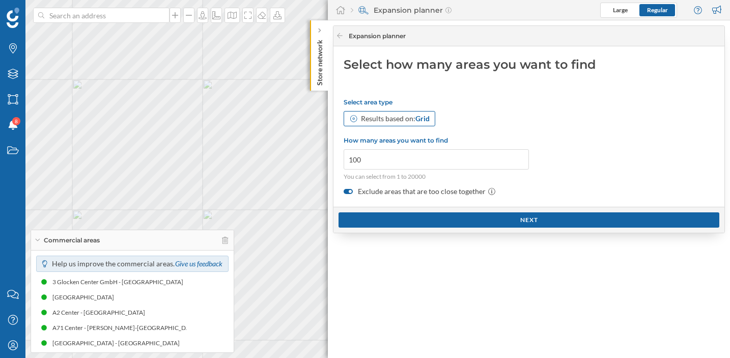
click at [396, 123] on div "Results based on: Grid" at bounding box center [395, 118] width 69 height 10
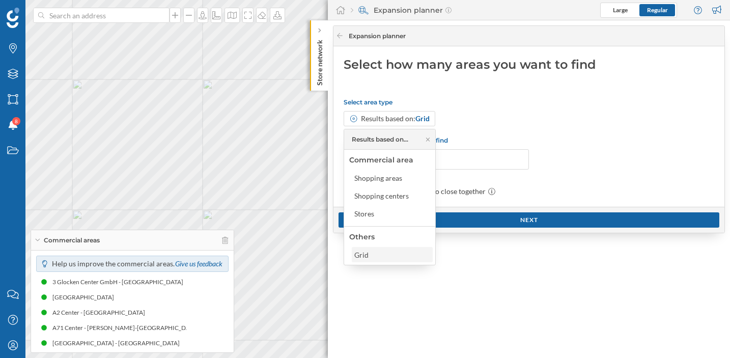
click at [382, 257] on div "Grid" at bounding box center [391, 254] width 75 height 11
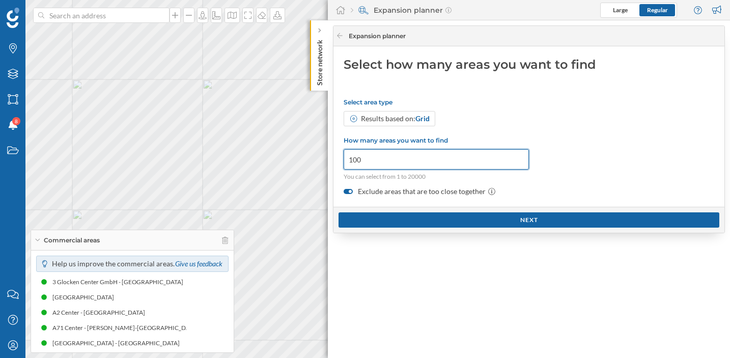
click at [392, 164] on input "100" at bounding box center [435, 159] width 185 height 20
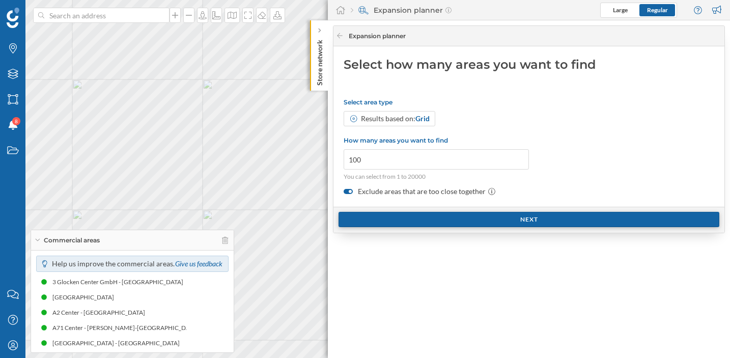
click at [385, 213] on div "Next" at bounding box center [528, 219] width 381 height 15
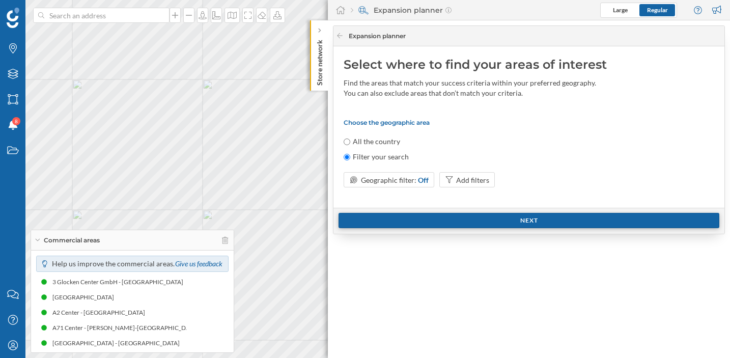
click at [393, 219] on div "Next" at bounding box center [528, 220] width 381 height 15
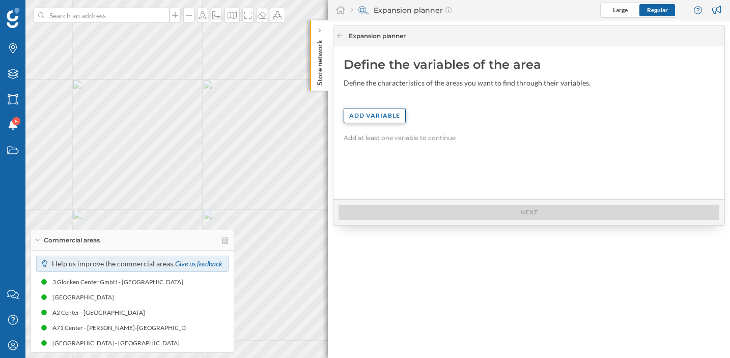
click at [383, 118] on div "Add variable" at bounding box center [374, 115] width 62 height 15
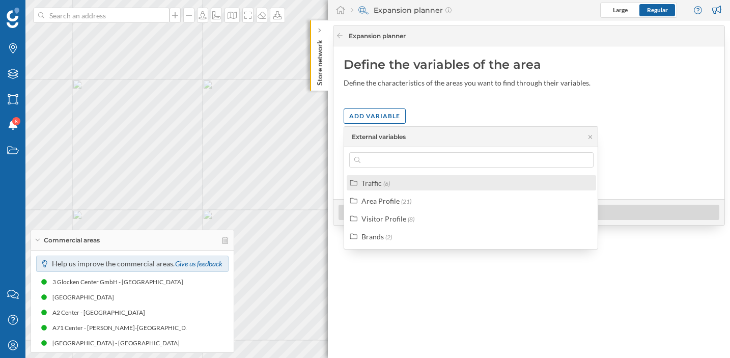
click at [375, 188] on div "Traffic (6)" at bounding box center [470, 182] width 249 height 15
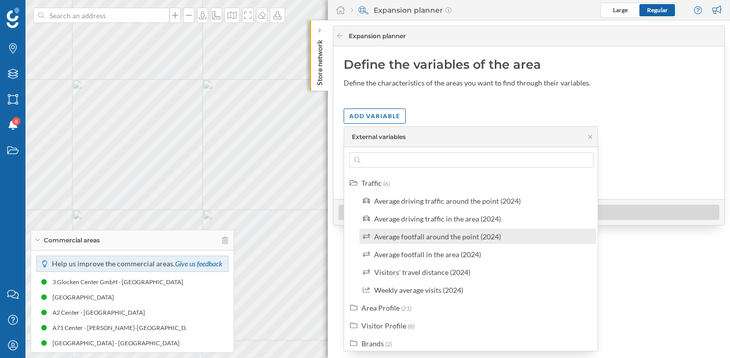
click at [422, 242] on div "Average footfall around the point (2024)" at bounding box center [477, 235] width 237 height 15
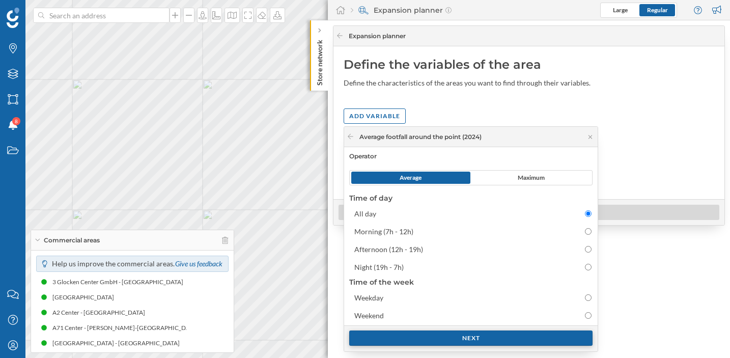
click at [407, 344] on div "Next" at bounding box center [470, 337] width 243 height 15
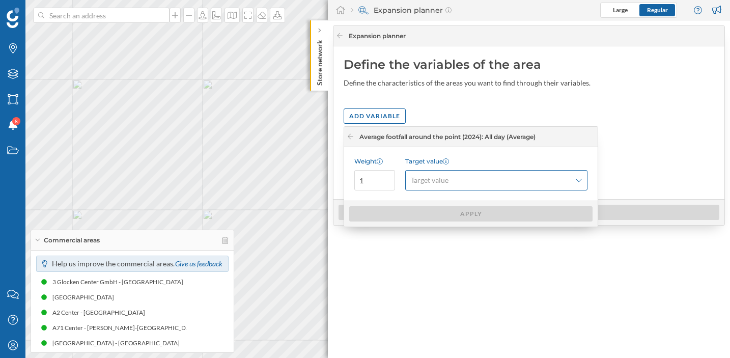
click at [449, 181] on span "Target value" at bounding box center [491, 180] width 160 height 10
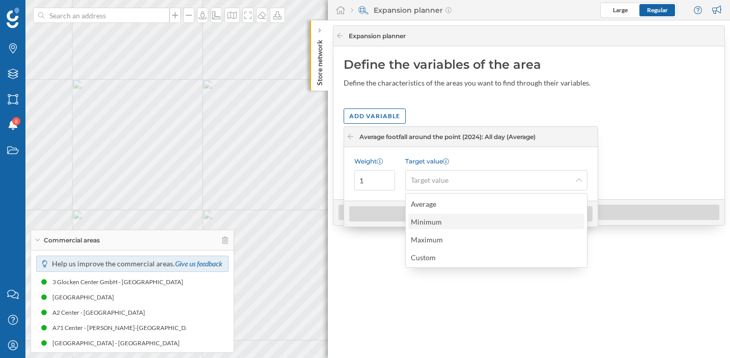
click at [433, 224] on div "Minimum" at bounding box center [426, 221] width 31 height 9
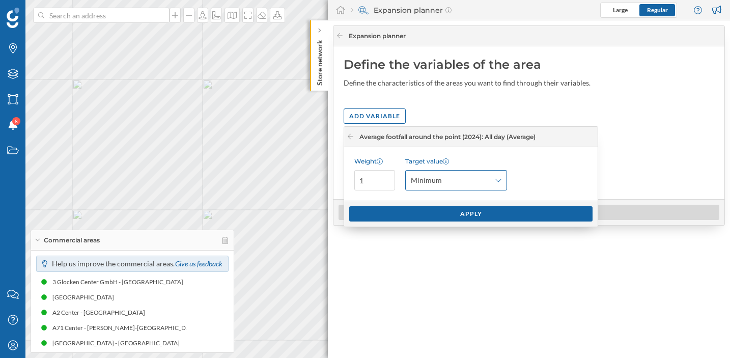
click at [442, 183] on span "Minimum" at bounding box center [450, 180] width 79 height 10
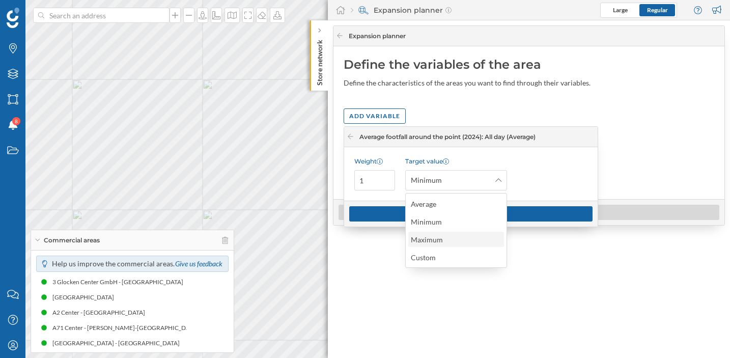
click at [436, 239] on div "Maximum" at bounding box center [427, 239] width 32 height 9
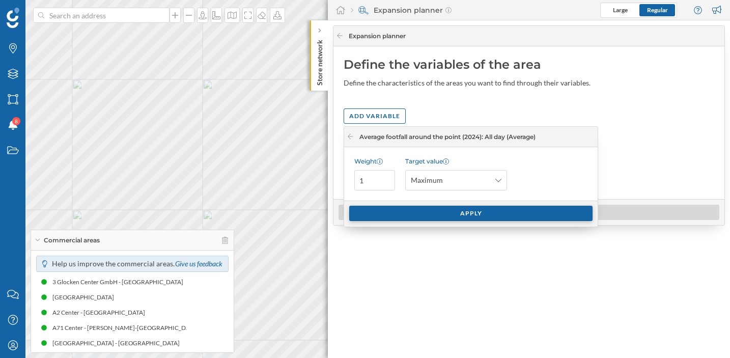
click at [433, 209] on div "Apply" at bounding box center [470, 213] width 243 height 15
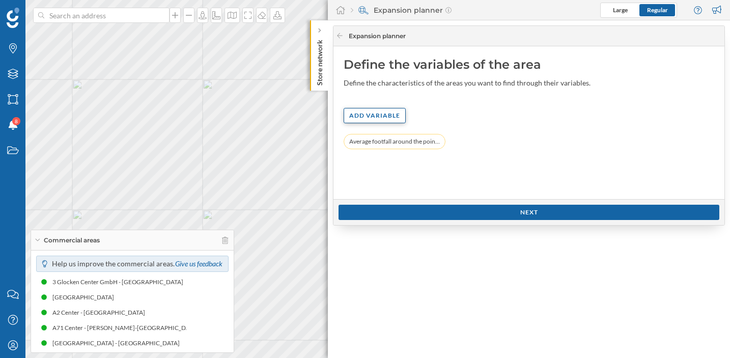
click at [383, 112] on div "Add variable" at bounding box center [374, 115] width 62 height 15
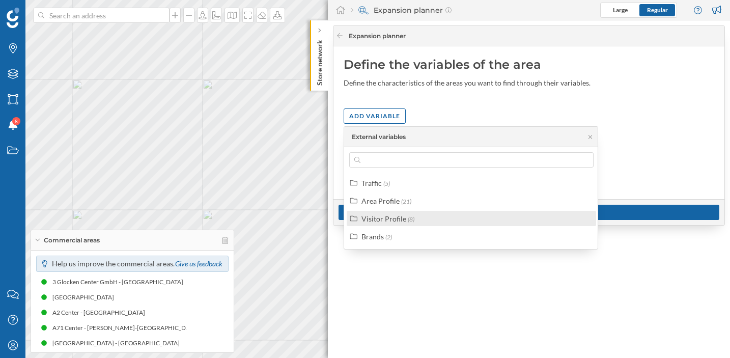
click at [394, 224] on div "Visitor Profile (8)" at bounding box center [470, 218] width 249 height 15
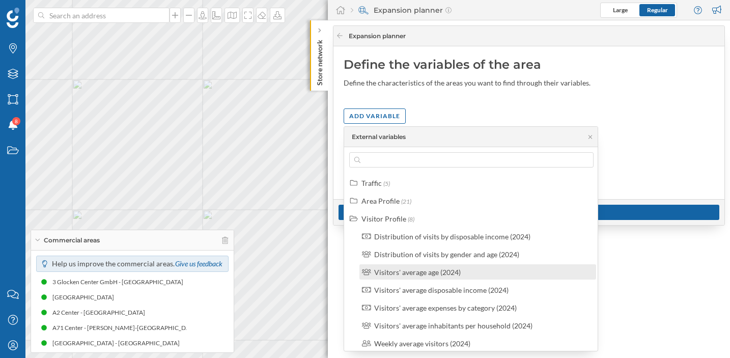
scroll to position [41, 0]
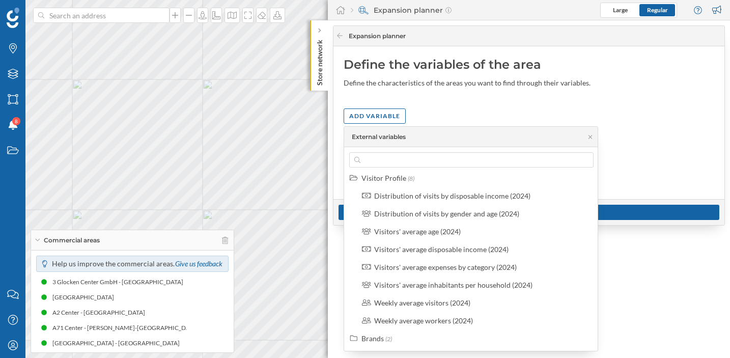
click at [463, 113] on div "Add variable" at bounding box center [528, 115] width 370 height 15
click at [589, 134] on icon at bounding box center [590, 137] width 8 height 6
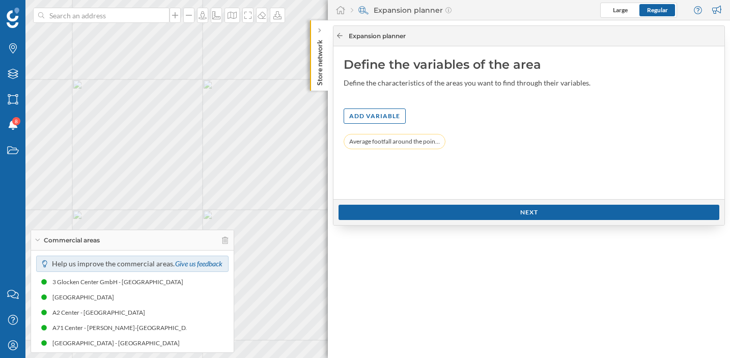
click at [341, 37] on icon at bounding box center [340, 36] width 8 height 6
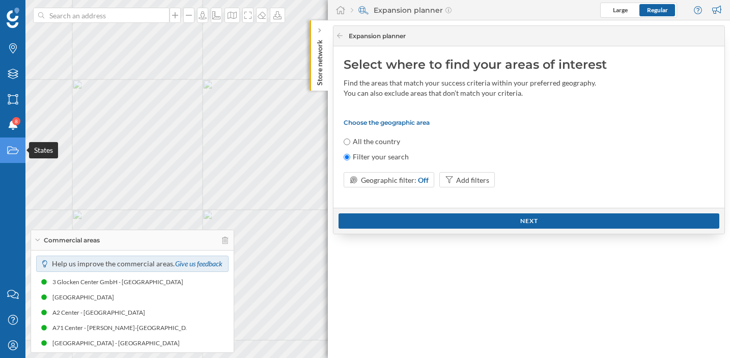
click at [18, 157] on div "States" at bounding box center [12, 149] width 25 height 25
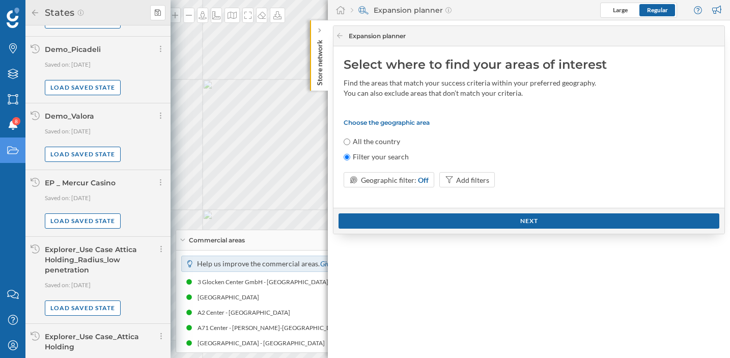
scroll to position [295, 0]
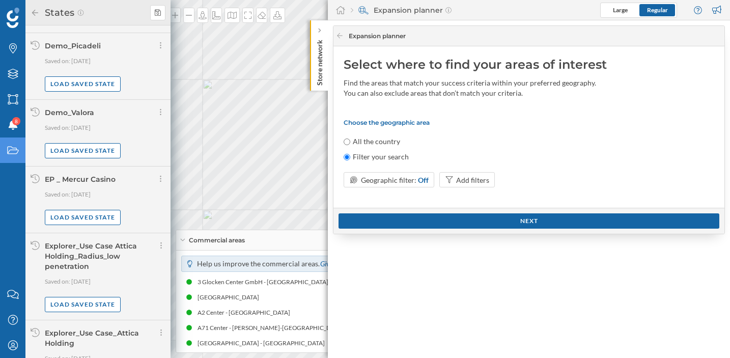
click at [474, 146] on div "All the country" at bounding box center [528, 141] width 370 height 10
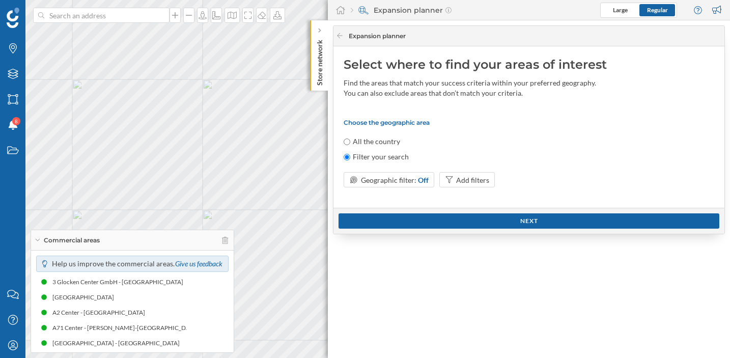
click at [344, 35] on div "Expansion planner" at bounding box center [526, 36] width 380 height 9
click at [340, 35] on icon at bounding box center [340, 36] width 8 height 6
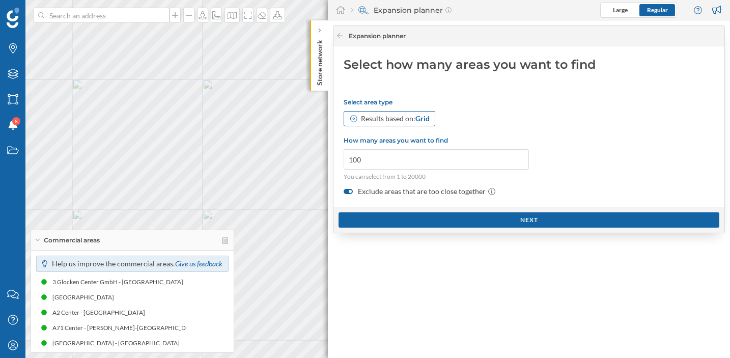
click at [397, 119] on div "Results based on: Grid" at bounding box center [395, 118] width 69 height 10
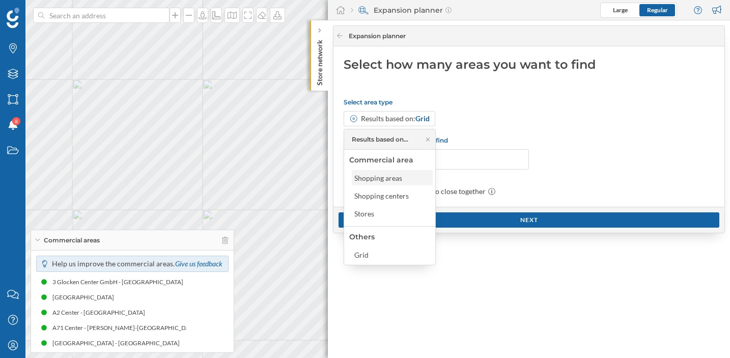
click at [400, 180] on div "Shopping areas" at bounding box center [378, 177] width 48 height 9
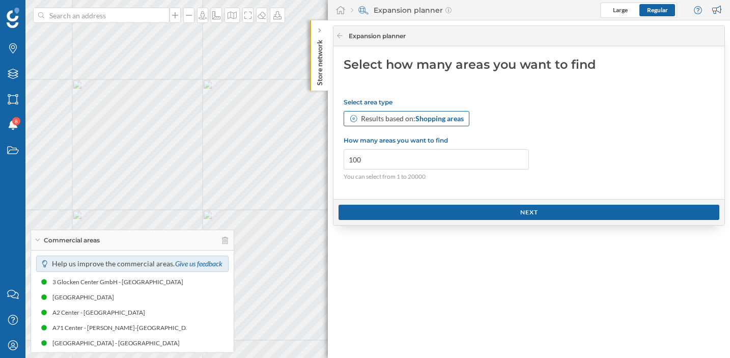
click at [395, 118] on div "Results based on: Shopping areas" at bounding box center [412, 118] width 103 height 10
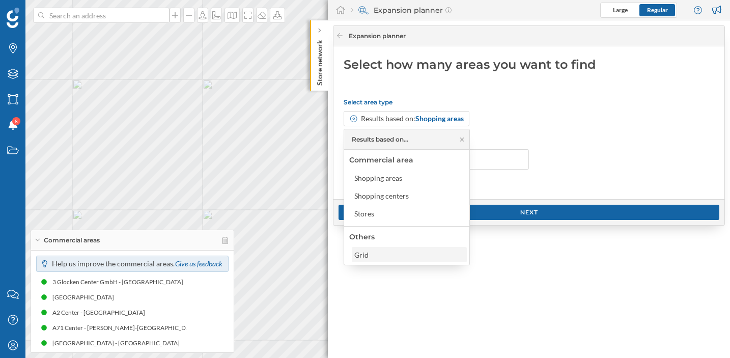
click at [371, 256] on div "Grid" at bounding box center [363, 254] width 19 height 11
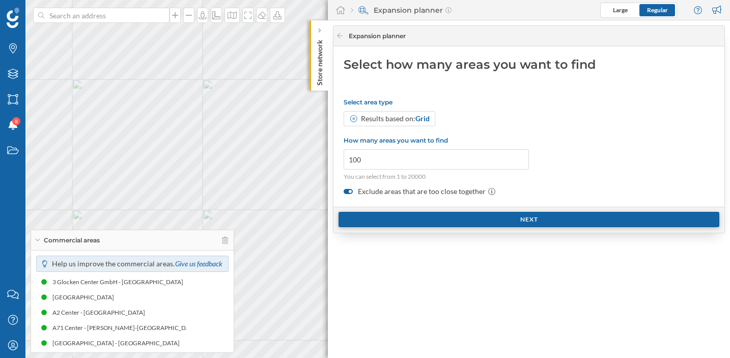
click at [393, 220] on div "Next" at bounding box center [528, 219] width 381 height 15
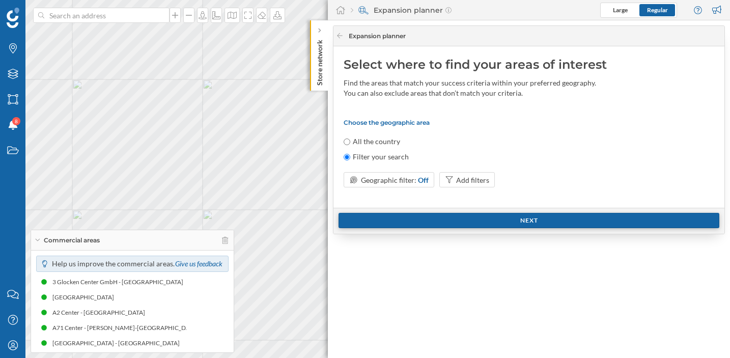
click at [393, 220] on div "Next" at bounding box center [528, 220] width 381 height 15
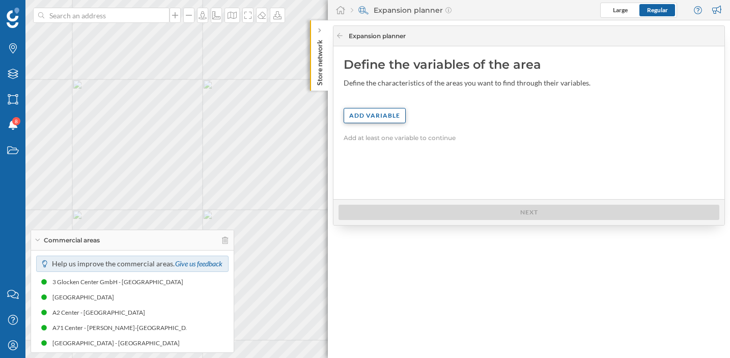
click at [370, 112] on div "Add variable" at bounding box center [374, 115] width 62 height 15
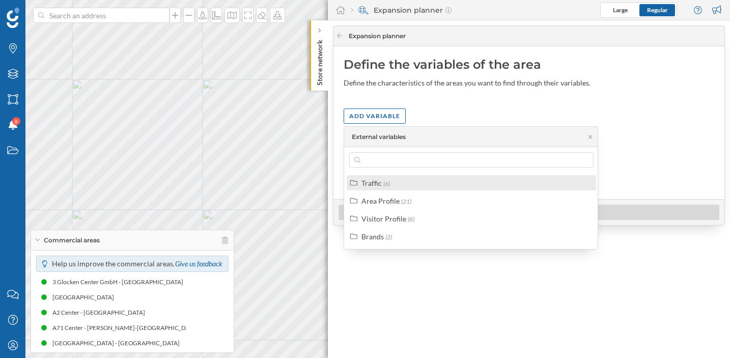
click at [378, 184] on div "Traffic" at bounding box center [371, 183] width 20 height 9
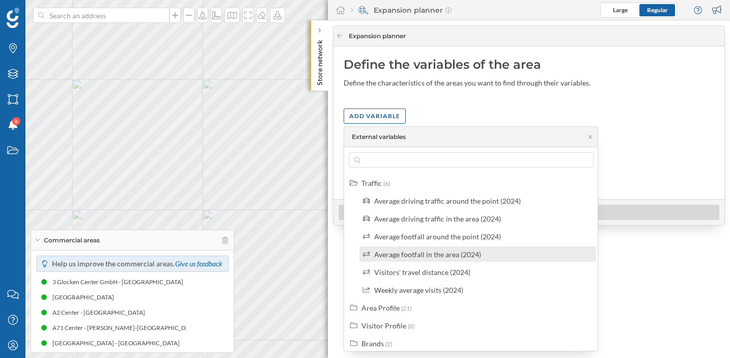
scroll to position [5, 0]
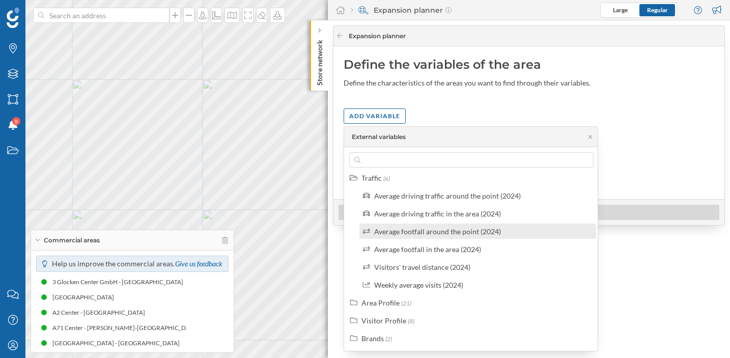
click at [451, 237] on div "Average footfall around the point (2024)" at bounding box center [477, 230] width 237 height 15
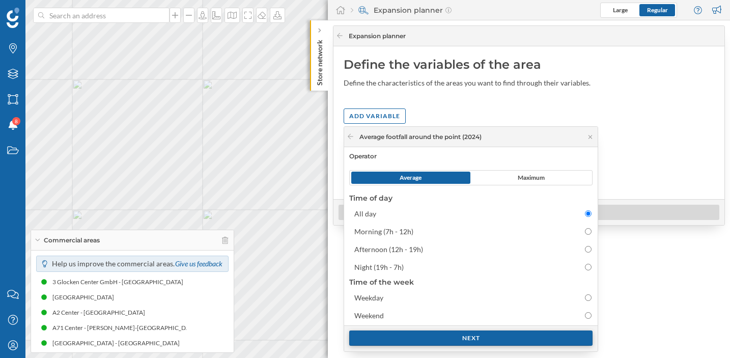
click at [417, 337] on div "Next" at bounding box center [470, 337] width 243 height 15
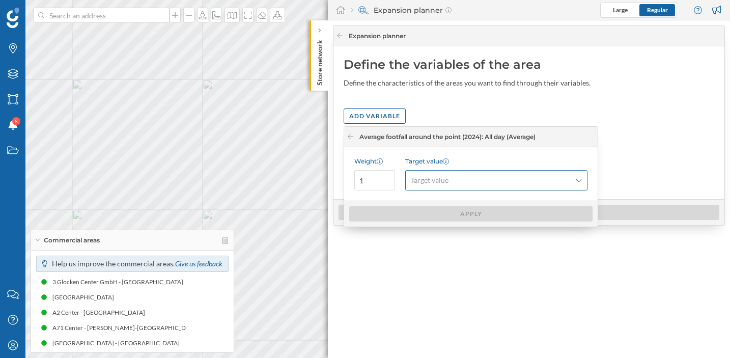
click at [431, 183] on span "Target value" at bounding box center [430, 180] width 38 height 10
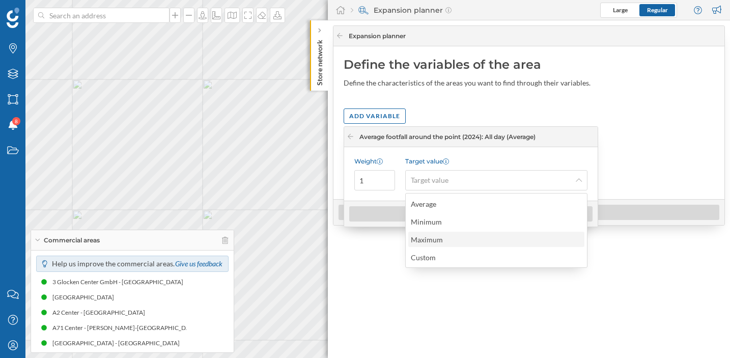
click at [425, 241] on div "Maximum" at bounding box center [427, 239] width 32 height 9
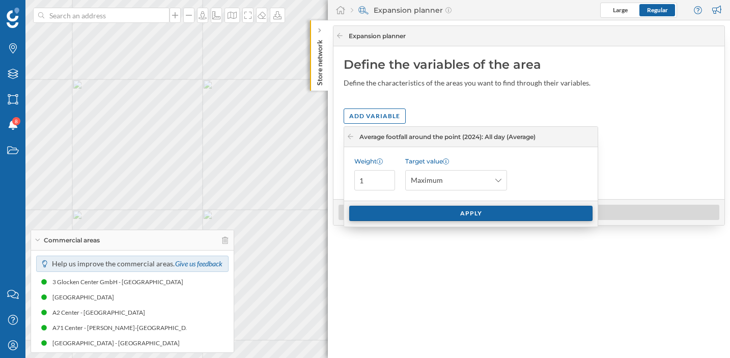
click at [422, 210] on div "Apply" at bounding box center [470, 213] width 243 height 15
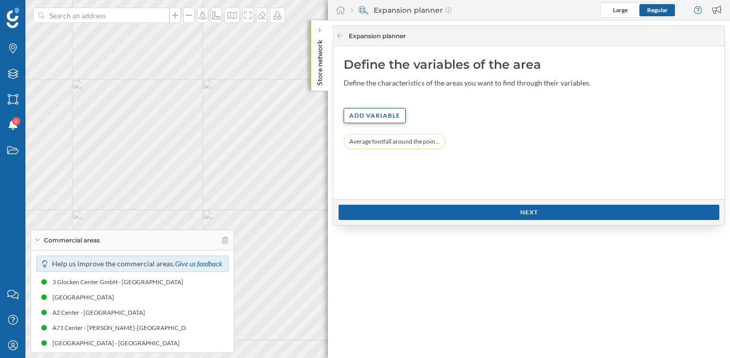
click at [369, 111] on div "Add variable" at bounding box center [374, 115] width 62 height 15
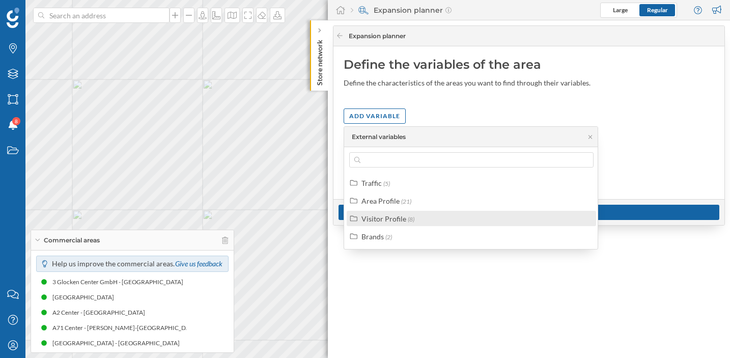
click at [384, 219] on div "Visitor Profile" at bounding box center [383, 218] width 45 height 9
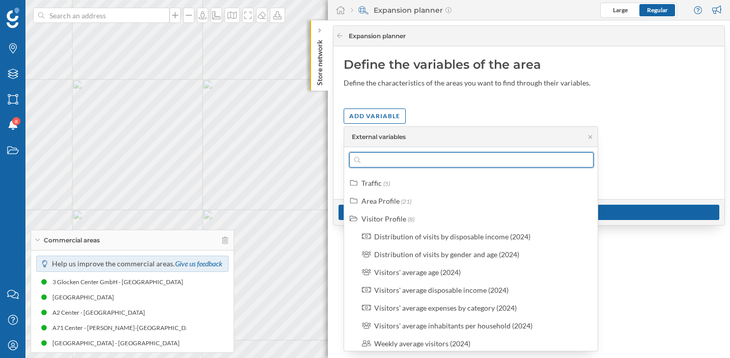
click at [393, 159] on input "text" at bounding box center [471, 159] width 222 height 15
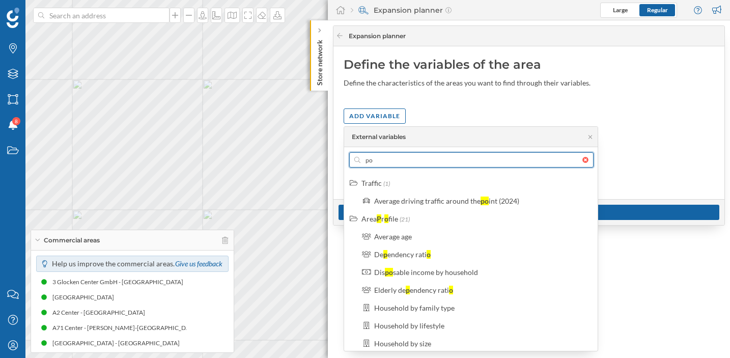
type input "pop"
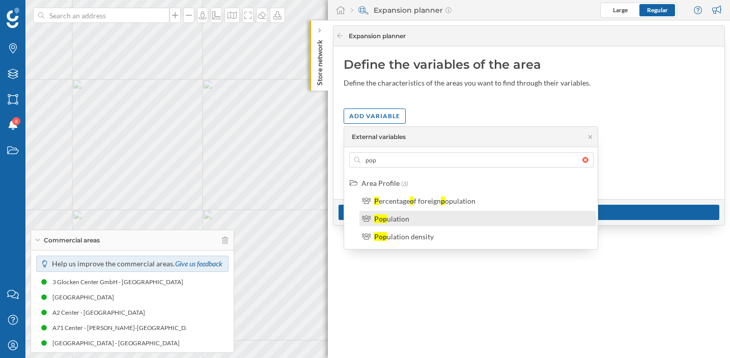
click at [392, 214] on div "ulation" at bounding box center [398, 218] width 22 height 9
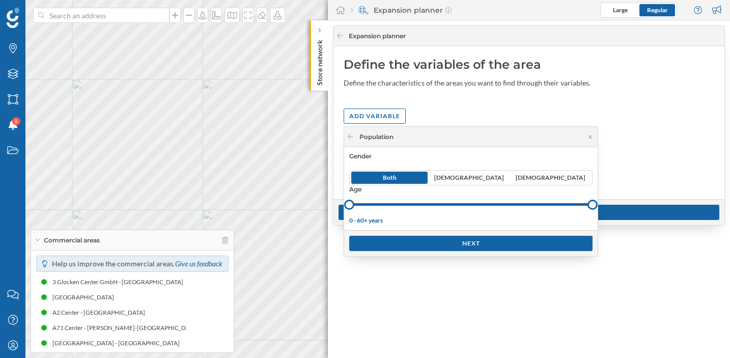
click at [403, 205] on div at bounding box center [470, 204] width 243 height 3
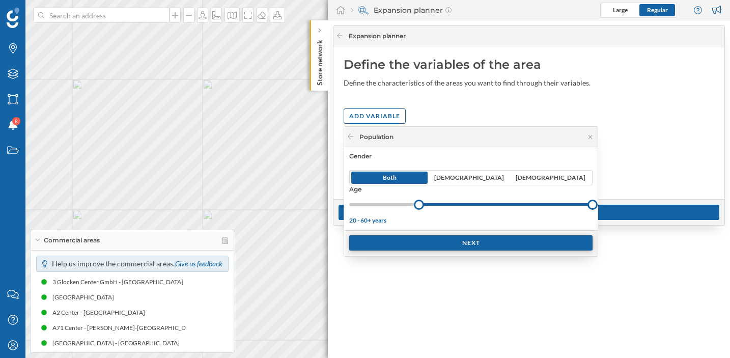
click at [395, 247] on div "Next" at bounding box center [470, 242] width 243 height 15
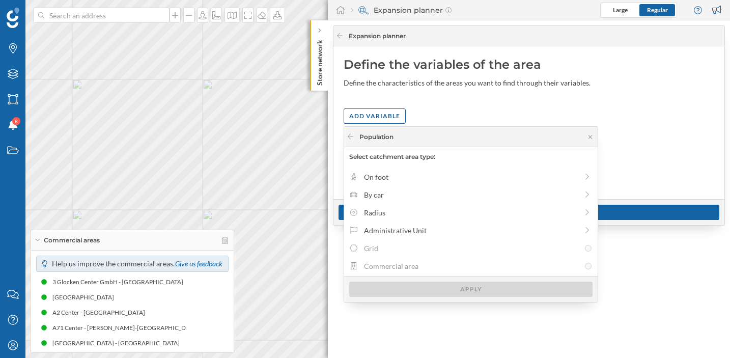
click at [380, 167] on div "On foot By car Radius Administrative Unit Grid Commercial area" at bounding box center [470, 220] width 253 height 109
click at [376, 174] on div "On foot" at bounding box center [471, 176] width 214 height 11
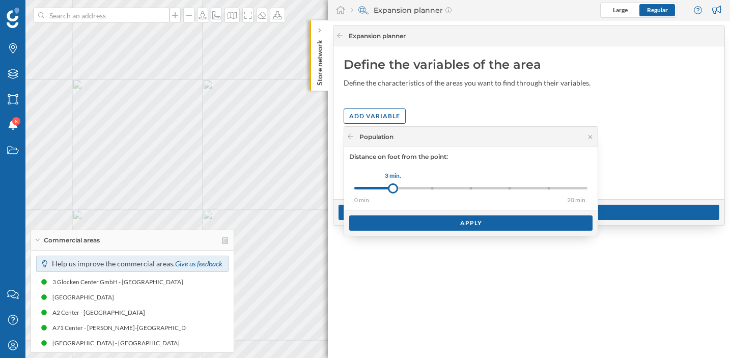
click at [429, 188] on div "0 min. 3 min. 5 min. 8 min. 10 min. 15 min. 20 min." at bounding box center [470, 188] width 233 height 3
click at [469, 190] on div "0 min. 3 min. 5 min. 8 min. 10 min. 15 min. 20 min. 5 min." at bounding box center [470, 188] width 233 height 13
click at [508, 190] on div "0 min. 3 min. 5 min. 8 min. 10 min. 15 min. 20 min. 8 min." at bounding box center [470, 188] width 233 height 13
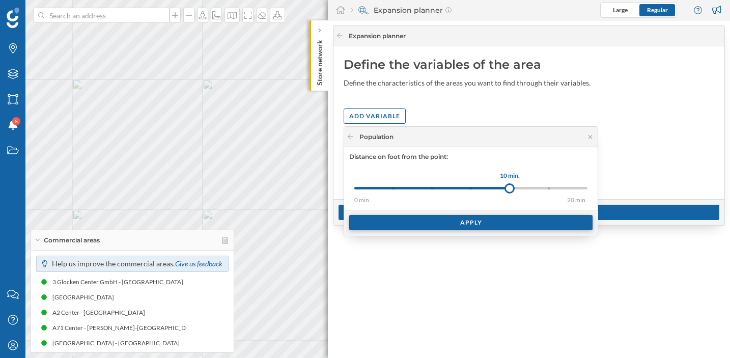
click at [461, 226] on div "Apply" at bounding box center [470, 222] width 243 height 15
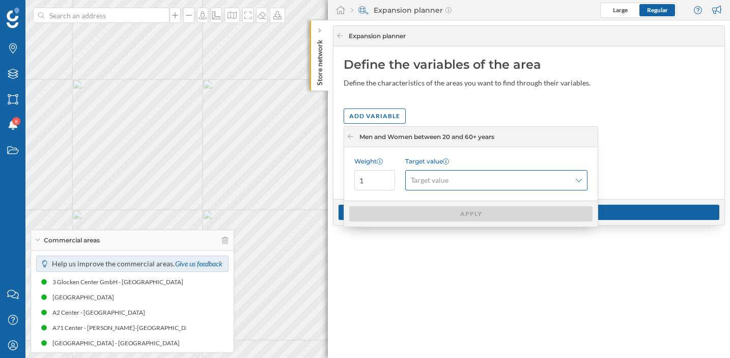
click at [490, 181] on span "Target value" at bounding box center [491, 180] width 160 height 10
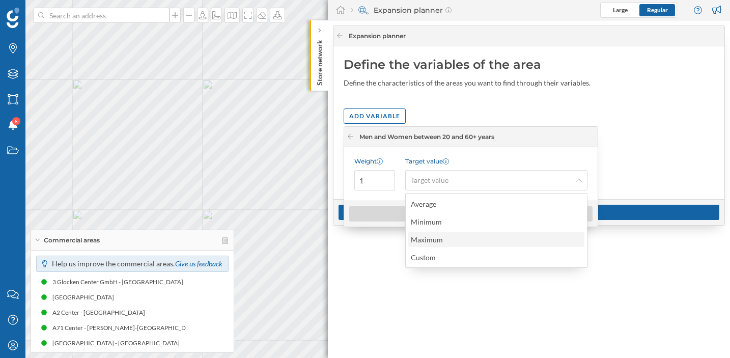
click at [454, 235] on div "Maximum" at bounding box center [496, 239] width 170 height 11
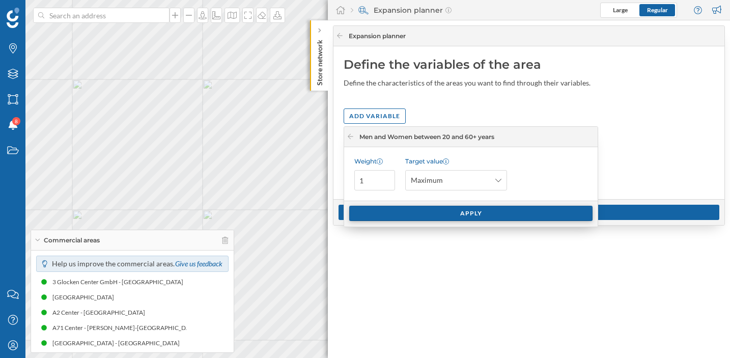
click at [453, 219] on div "Apply" at bounding box center [470, 213] width 243 height 15
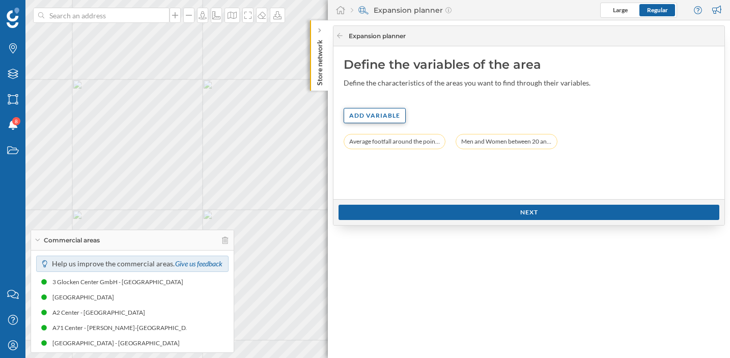
click at [375, 113] on div "Add variable" at bounding box center [374, 115] width 62 height 15
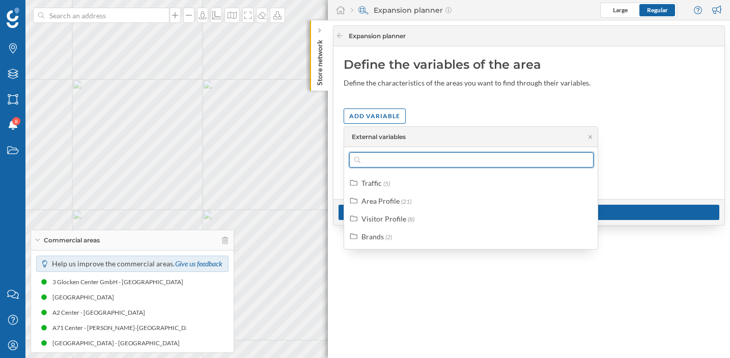
click at [418, 160] on input "text" at bounding box center [471, 159] width 222 height 15
type input "s"
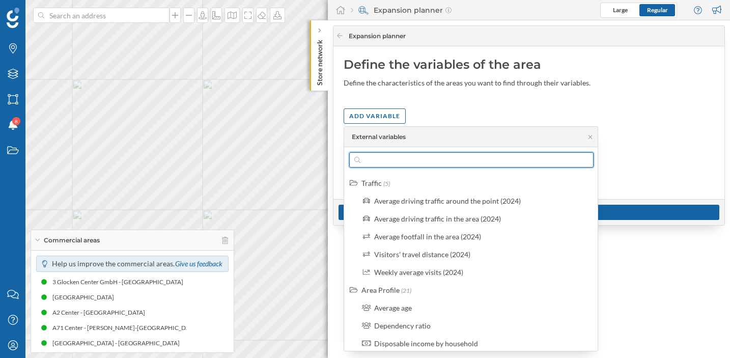
type input "p"
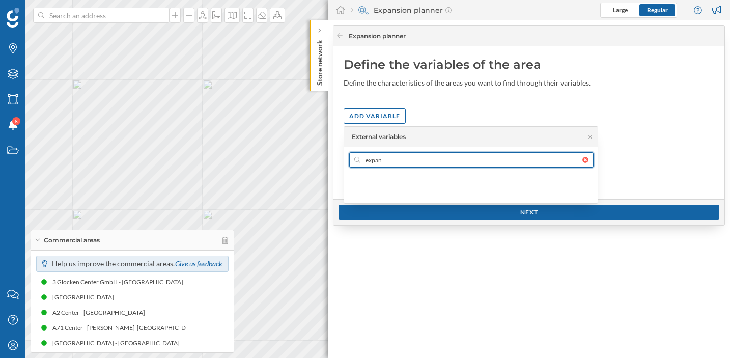
type input "expa"
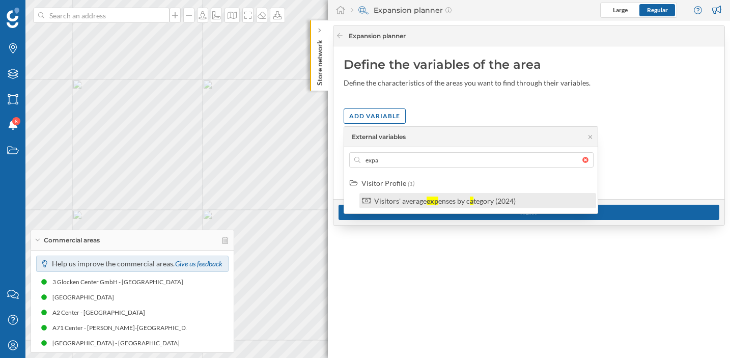
click at [406, 197] on div "Visitors' average" at bounding box center [400, 200] width 52 height 9
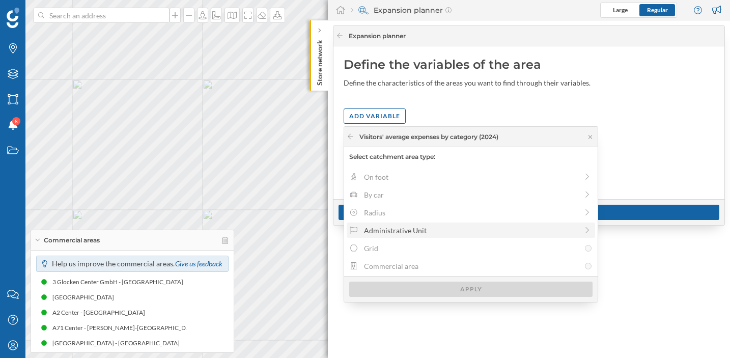
click at [400, 228] on div "Administrative Unit" at bounding box center [471, 230] width 214 height 11
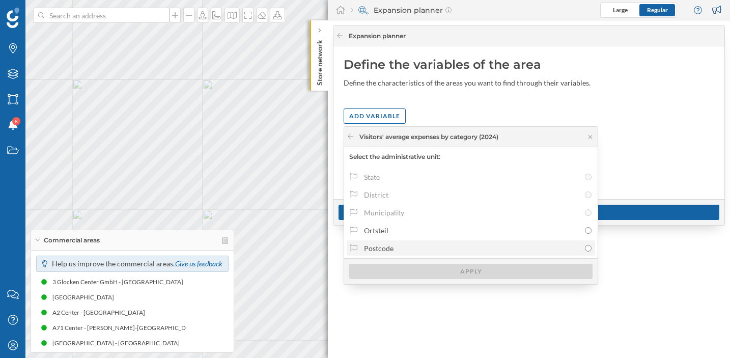
click at [395, 247] on div "Postcode" at bounding box center [472, 248] width 216 height 11
click at [585, 247] on input "Postcode" at bounding box center [588, 248] width 7 height 7
radio input "true"
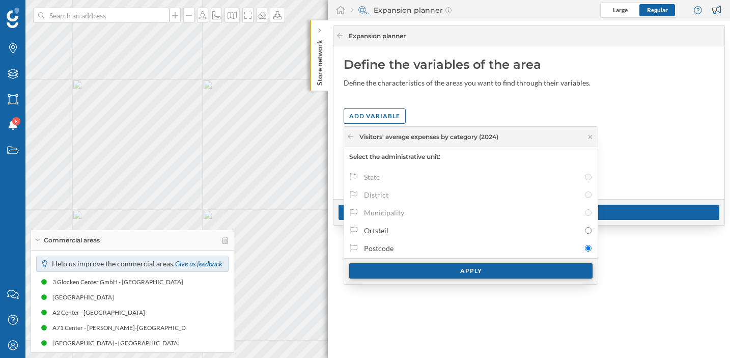
click at [418, 269] on div "Apply" at bounding box center [470, 270] width 243 height 15
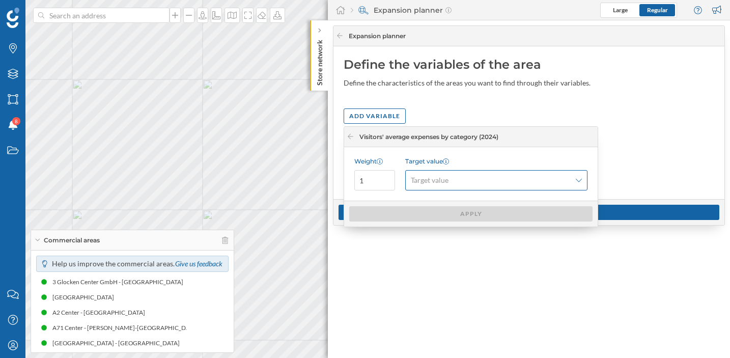
click at [443, 189] on div "Target value" at bounding box center [496, 180] width 182 height 20
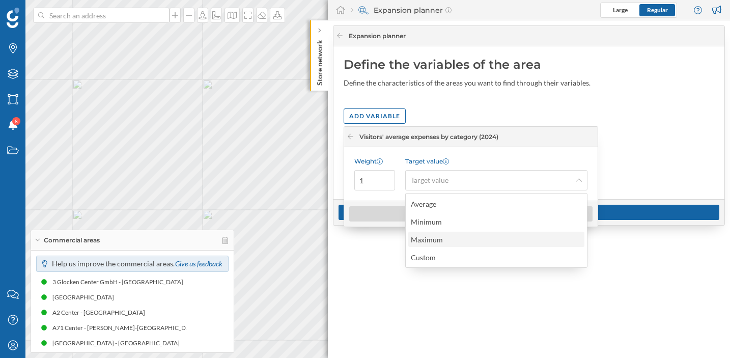
click at [426, 240] on div "Maximum" at bounding box center [427, 239] width 32 height 9
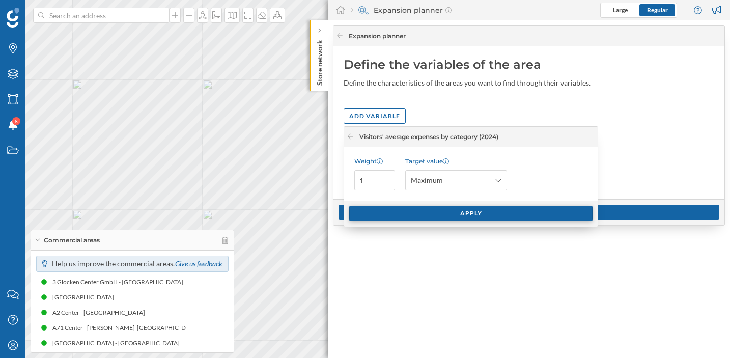
click at [427, 213] on div "Apply" at bounding box center [470, 213] width 243 height 15
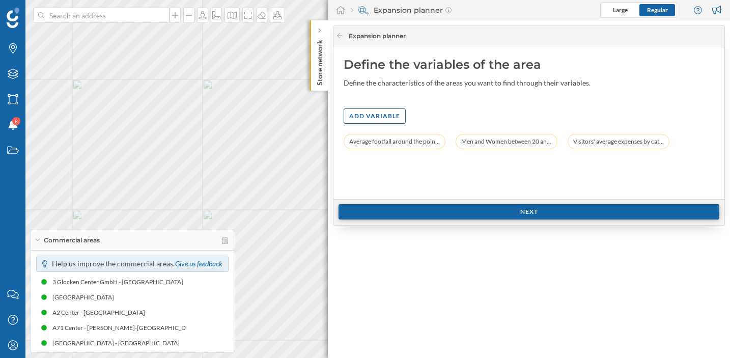
click at [436, 214] on div "Next" at bounding box center [528, 211] width 381 height 15
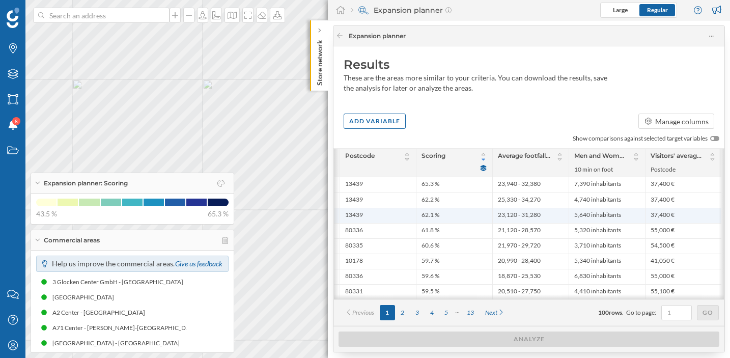
scroll to position [0, 191]
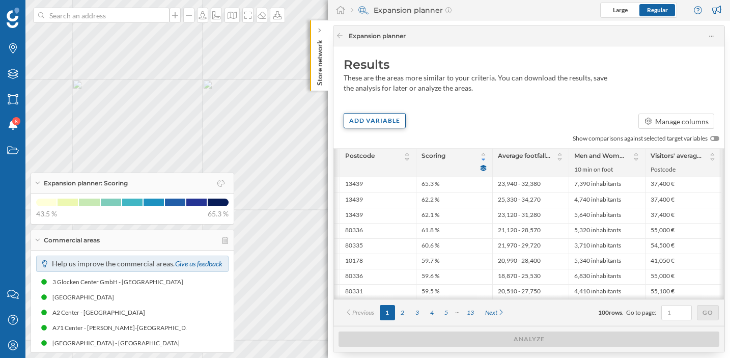
click at [389, 125] on div "Add variable" at bounding box center [374, 120] width 62 height 15
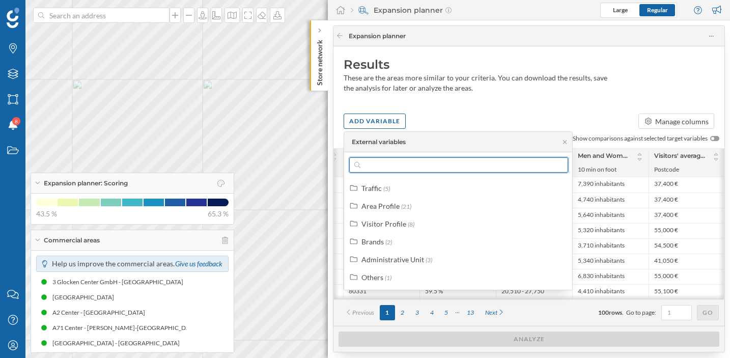
click at [426, 158] on input "text" at bounding box center [458, 164] width 196 height 15
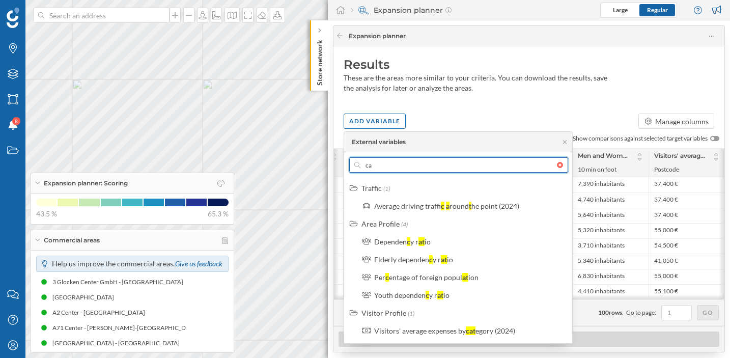
type input "c"
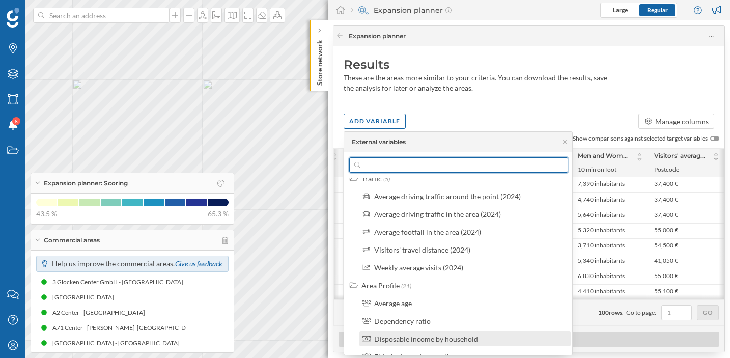
scroll to position [0, 0]
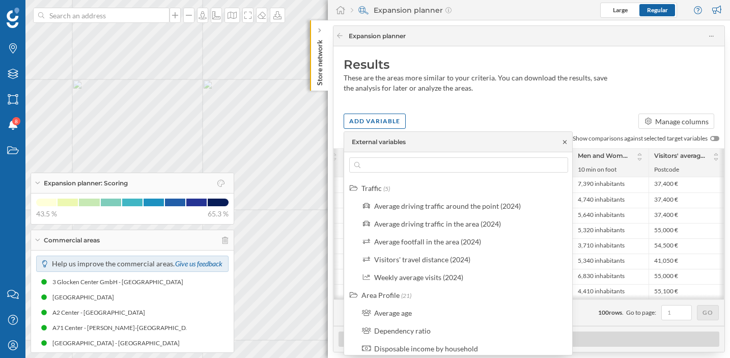
click at [567, 143] on icon at bounding box center [565, 142] width 8 height 6
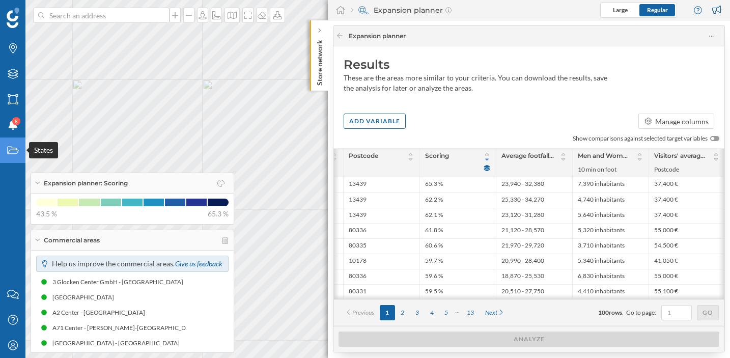
click at [7, 148] on icon "States" at bounding box center [13, 150] width 13 height 10
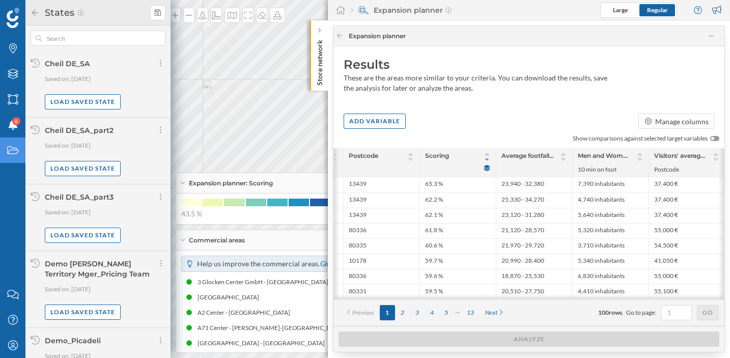
click at [533, 98] on div "Results These are the areas more similar to your criteria. You can download the…" at bounding box center [528, 77] width 391 height 62
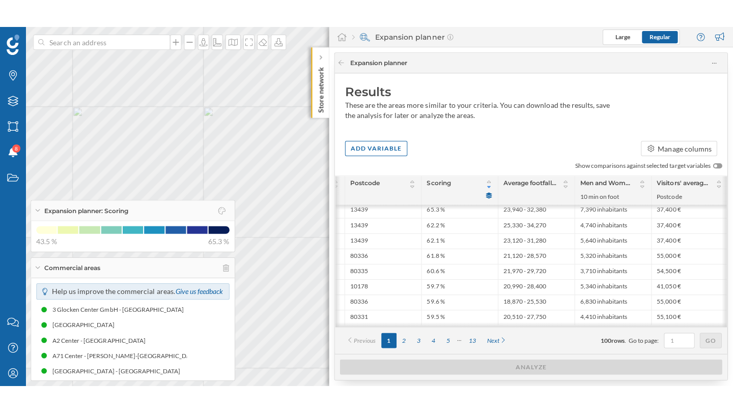
scroll to position [0, 187]
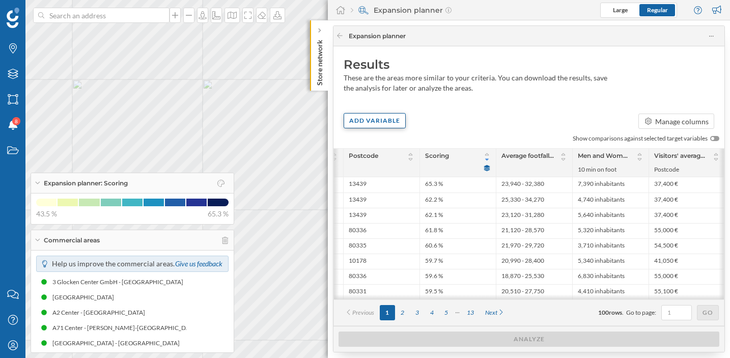
click at [389, 119] on div "Add variable" at bounding box center [374, 120] width 62 height 15
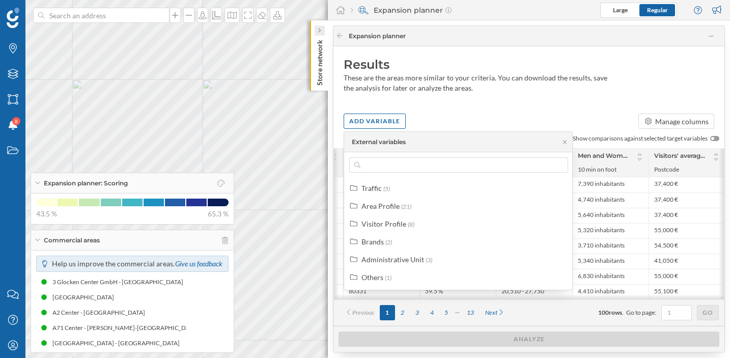
click at [320, 28] on icon at bounding box center [318, 30] width 3 height 5
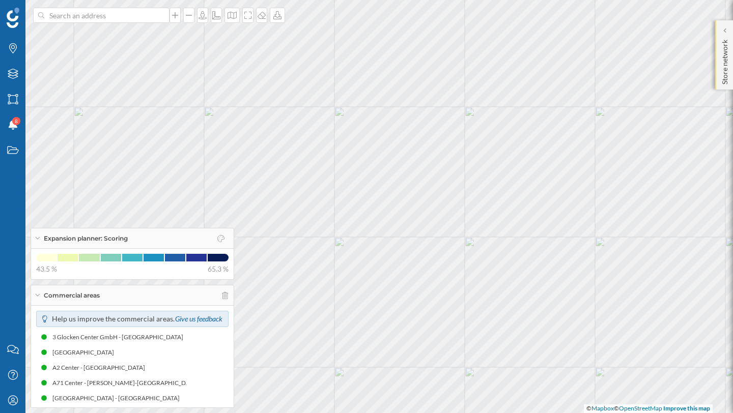
click at [722, 45] on p "Store network" at bounding box center [724, 60] width 10 height 49
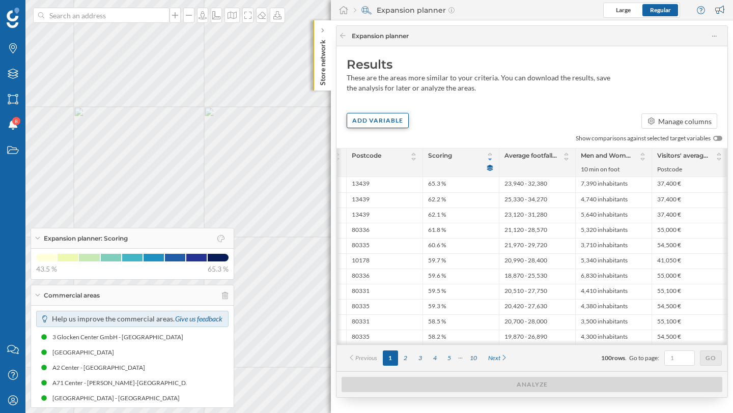
click at [361, 118] on div "Add variable" at bounding box center [377, 120] width 62 height 15
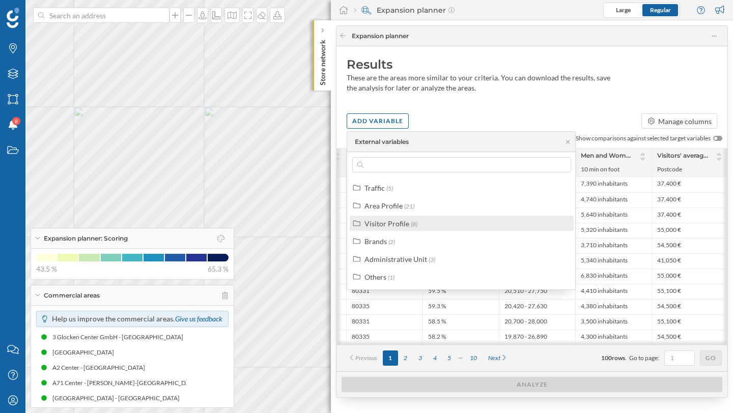
click at [392, 221] on div "Visitor Profile" at bounding box center [386, 223] width 45 height 9
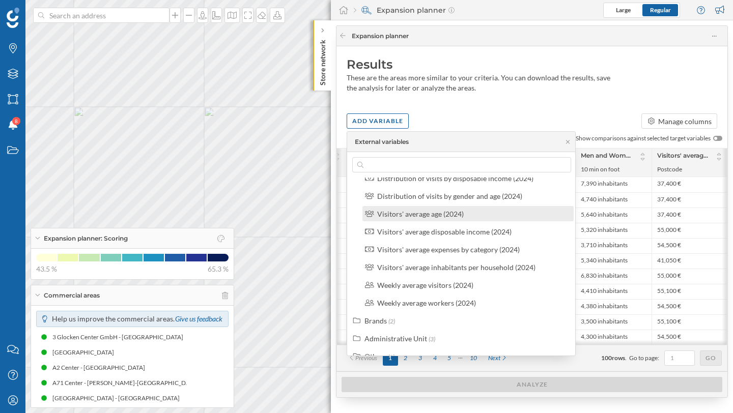
scroll to position [62, 0]
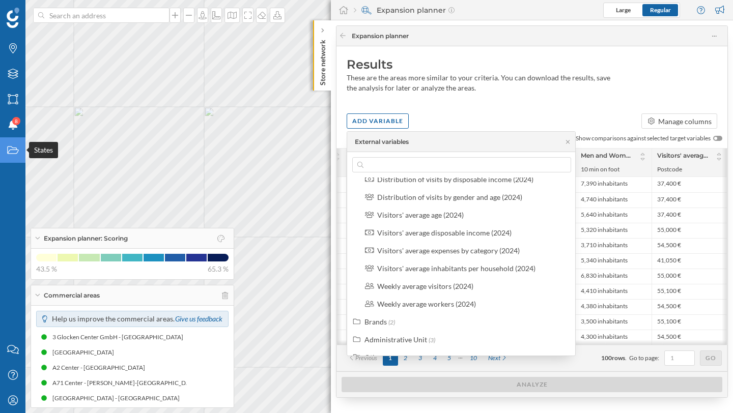
click at [16, 147] on icon "States" at bounding box center [13, 150] width 13 height 10
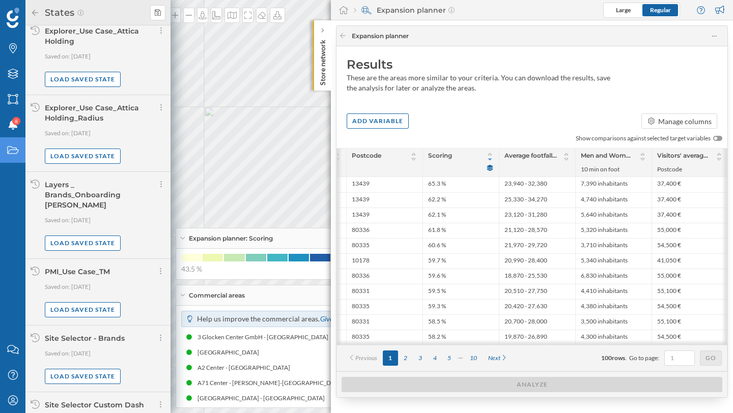
scroll to position [606, 0]
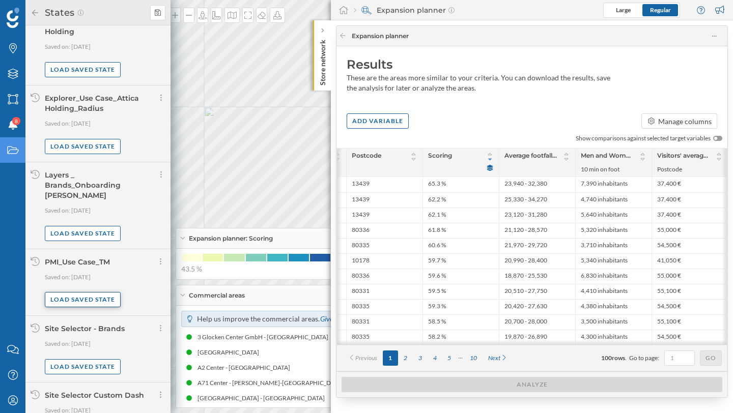
click at [96, 292] on div "Load saved state" at bounding box center [83, 299] width 76 height 15
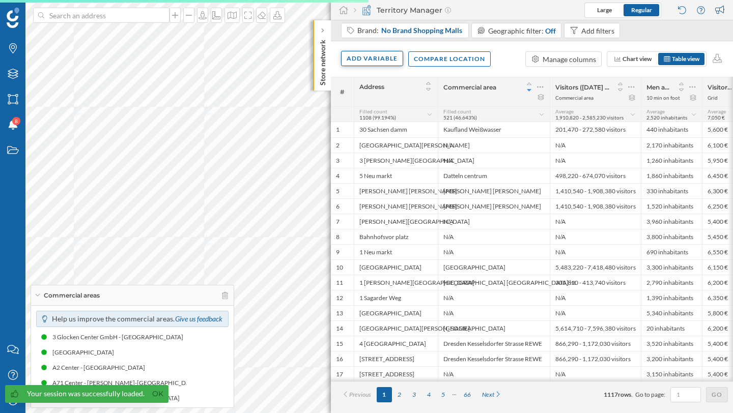
click at [382, 59] on div "Add variable" at bounding box center [372, 58] width 62 height 15
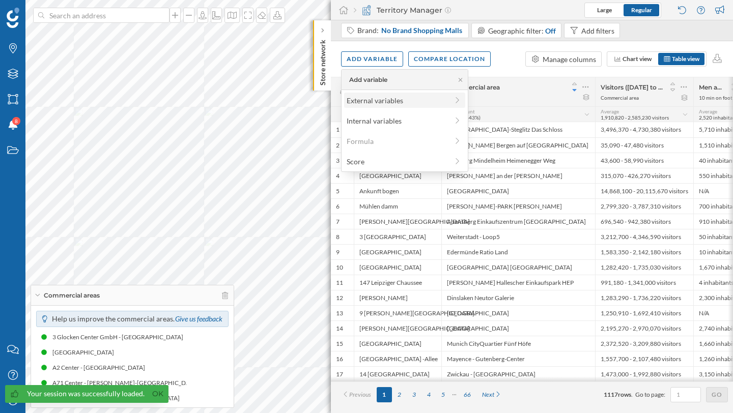
click at [362, 104] on div "External variables" at bounding box center [396, 100] width 101 height 11
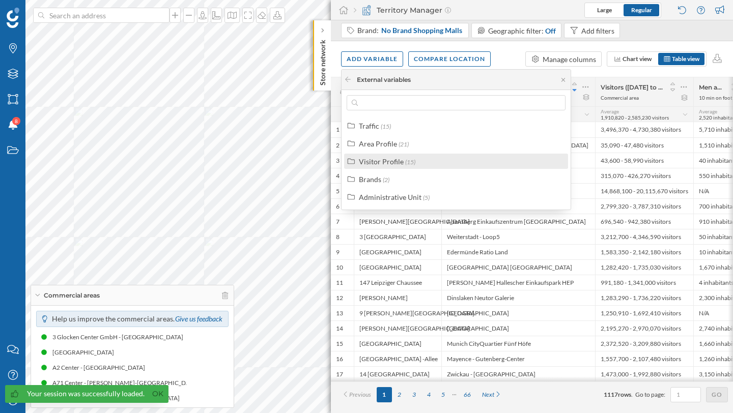
click at [385, 168] on div "Visitor Profile (15)" at bounding box center [456, 161] width 224 height 15
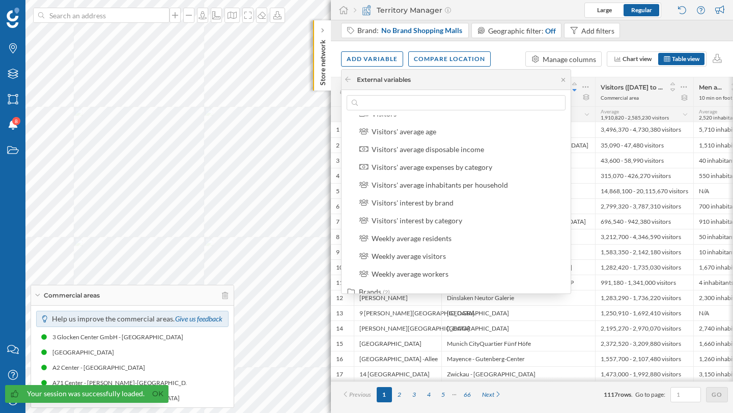
scroll to position [158, 0]
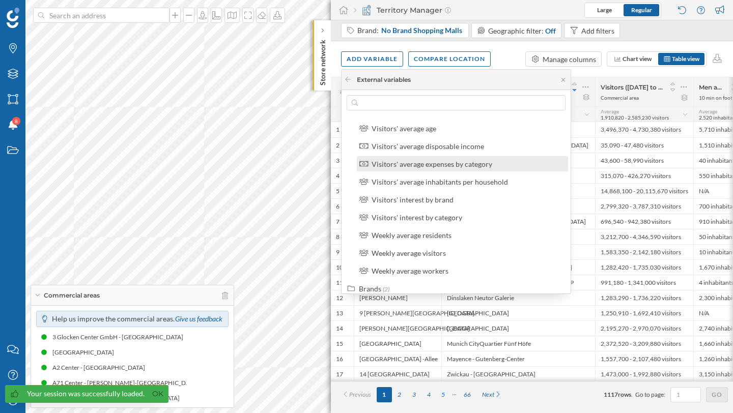
click at [441, 167] on div "Visitors' average expenses by category" at bounding box center [431, 164] width 121 height 9
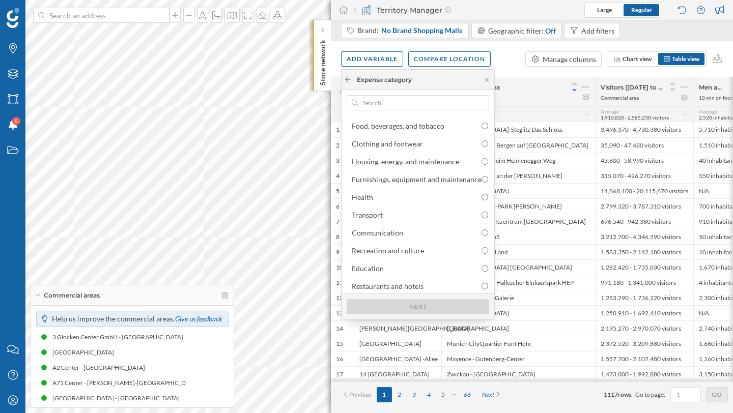
click at [346, 81] on icon at bounding box center [348, 79] width 8 height 6
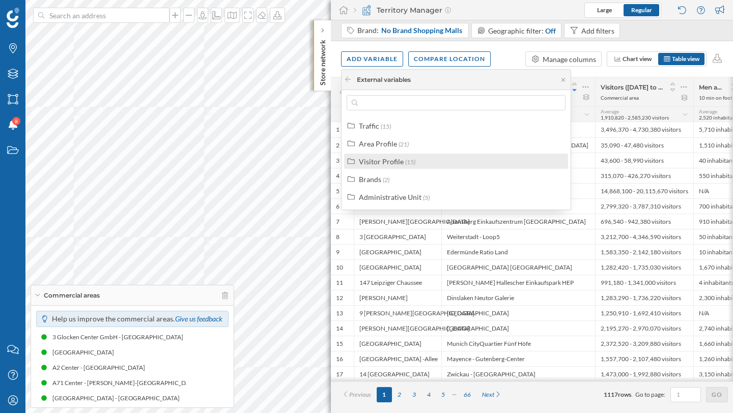
click at [382, 166] on div "Visitor Profile (15)" at bounding box center [456, 161] width 224 height 15
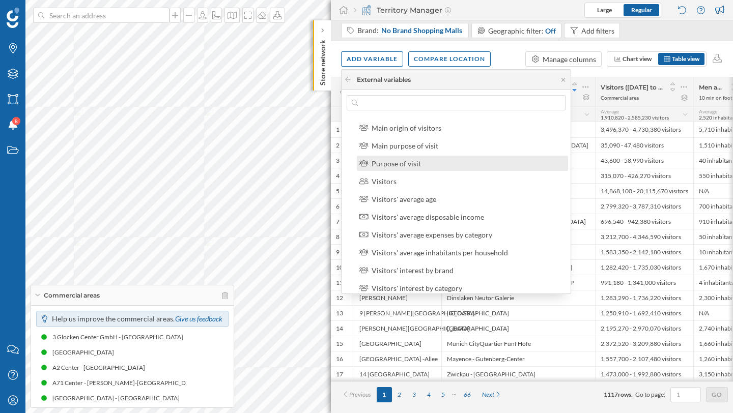
scroll to position [183, 0]
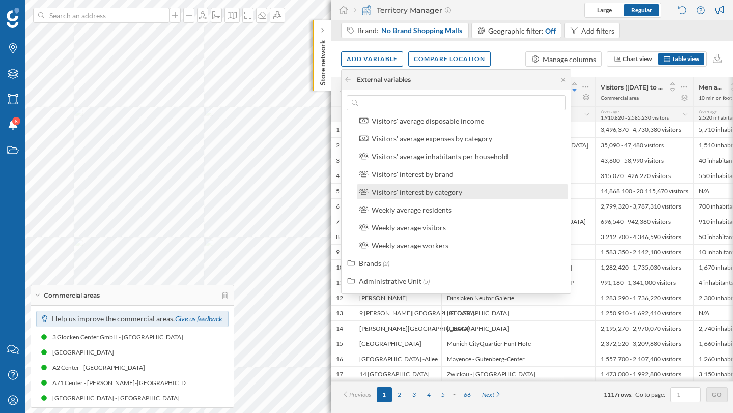
click at [409, 195] on div "Visitors' interest by category" at bounding box center [416, 192] width 91 height 9
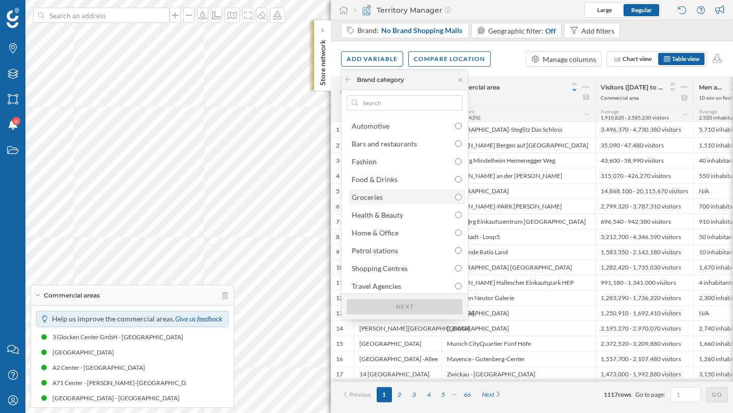
click at [409, 196] on div "Groceries" at bounding box center [407, 197] width 110 height 11
radio input "true"
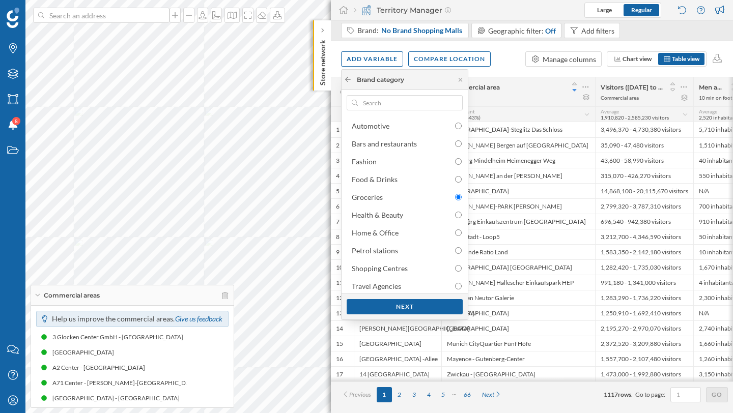
click at [349, 80] on icon at bounding box center [348, 79] width 8 height 6
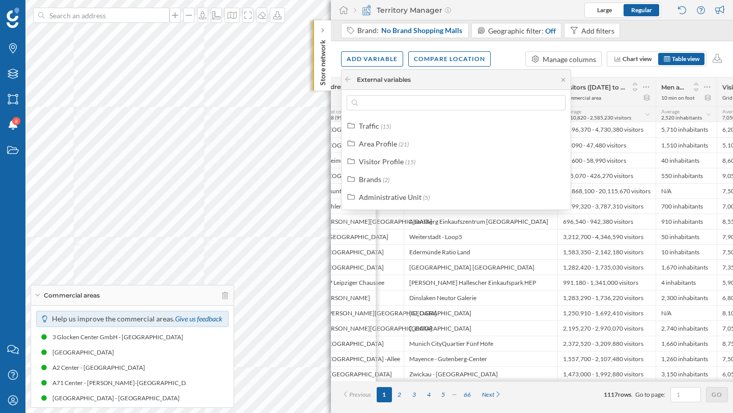
scroll to position [0, 82]
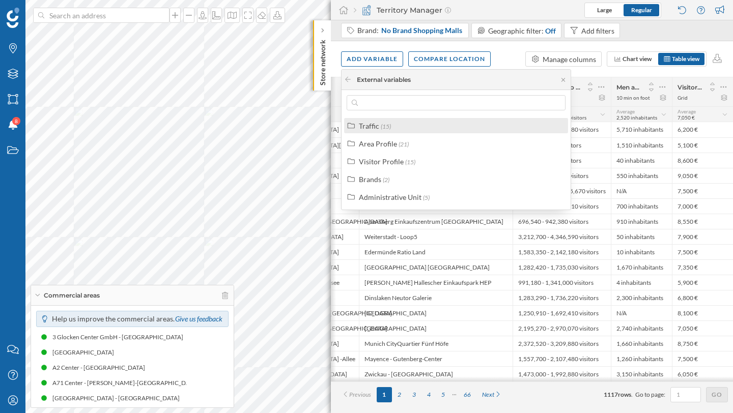
click at [429, 127] on div "Traffic (15)" at bounding box center [460, 126] width 203 height 11
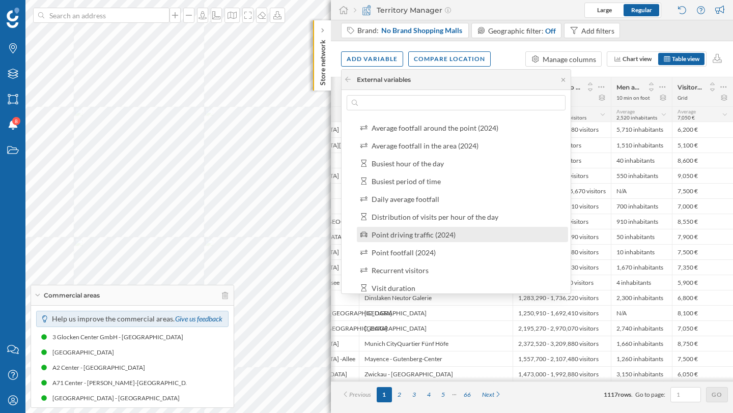
scroll to position [91, 0]
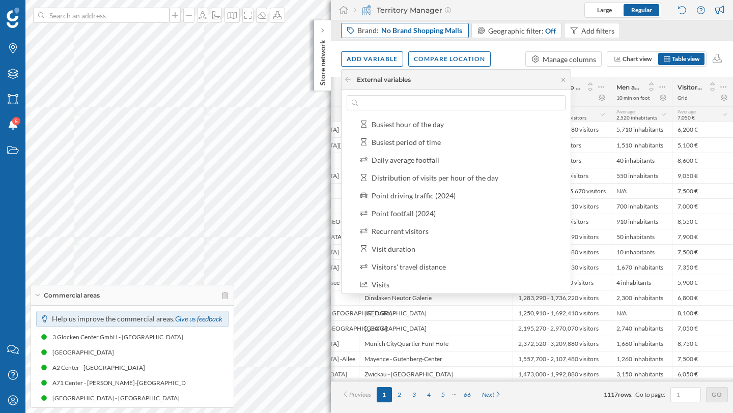
click at [383, 32] on span "No Brand Shopping Malls" at bounding box center [421, 30] width 81 height 10
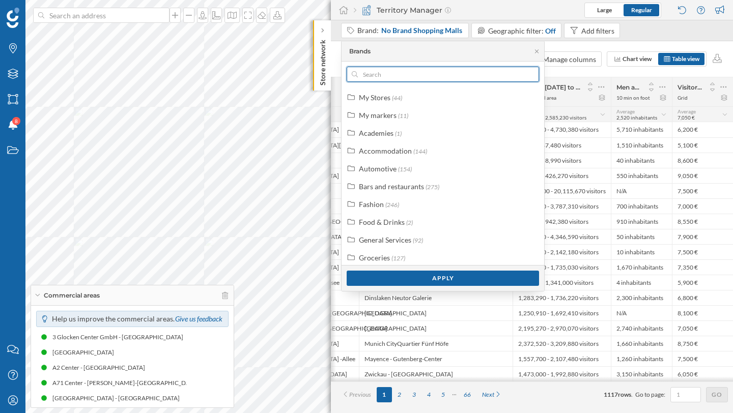
click at [386, 74] on input "text" at bounding box center [443, 74] width 170 height 15
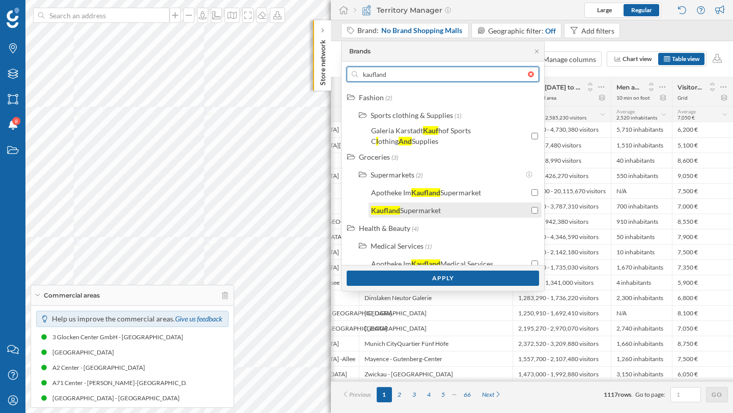
type input "kaufland"
click at [414, 206] on div "Supermarket" at bounding box center [420, 210] width 41 height 9
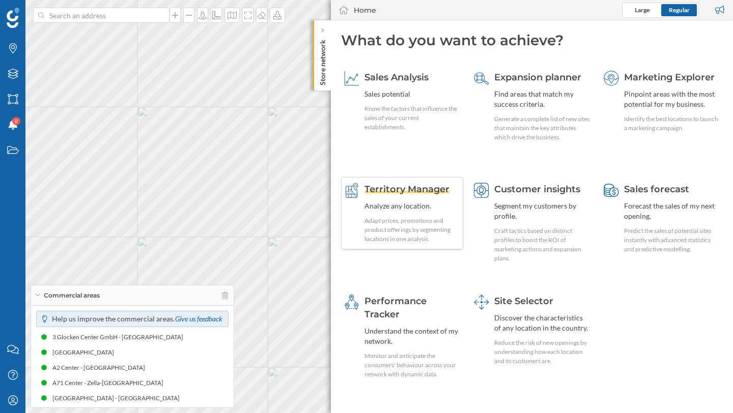
click at [402, 200] on div "Territory Manager Analyze any location. Adapt prices, promotions and product of…" at bounding box center [412, 213] width 96 height 61
